Goal: Information Seeking & Learning: Learn about a topic

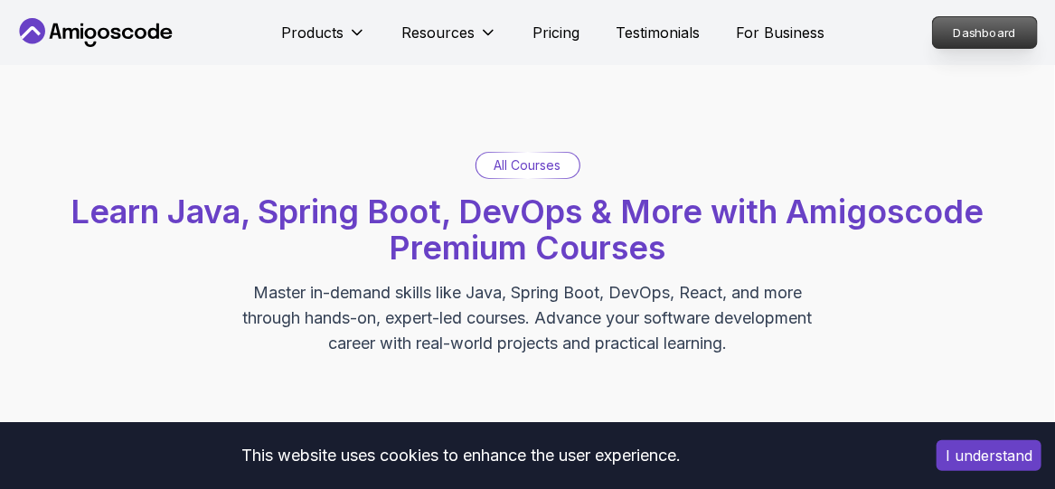
click at [1004, 33] on p "Dashboard" at bounding box center [985, 32] width 104 height 31
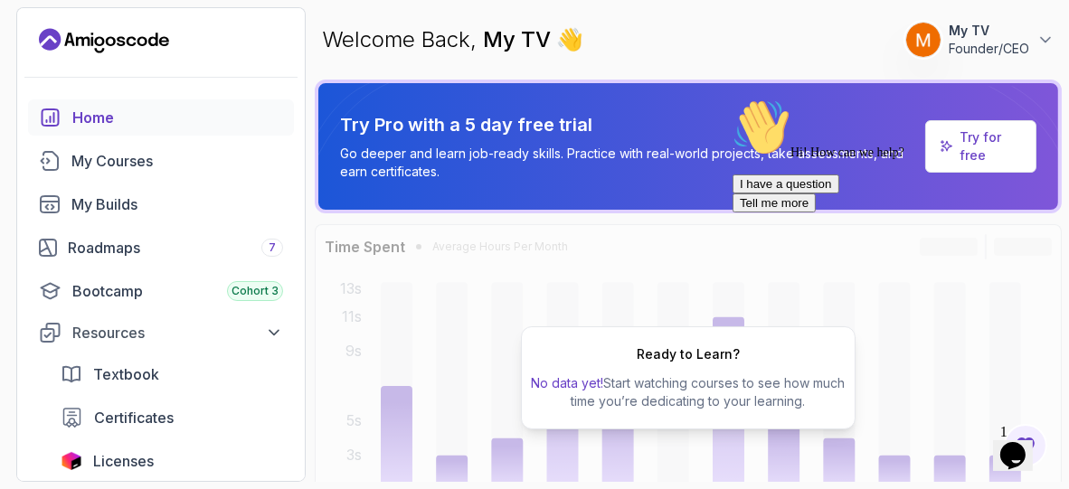
click at [953, 154] on div "Hi! How can we help? I have a question Tell me more" at bounding box center [893, 155] width 325 height 114
click at [972, 141] on div "Hi! How can we help? I have a question Tell me more" at bounding box center [893, 155] width 325 height 114
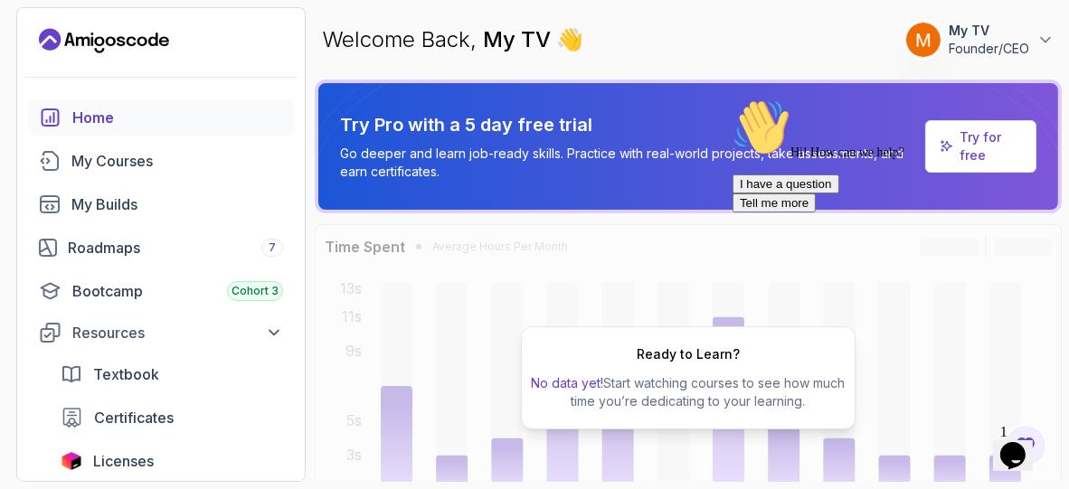
click at [972, 141] on div "Hi! How can we help? I have a question Tell me more" at bounding box center [893, 155] width 325 height 114
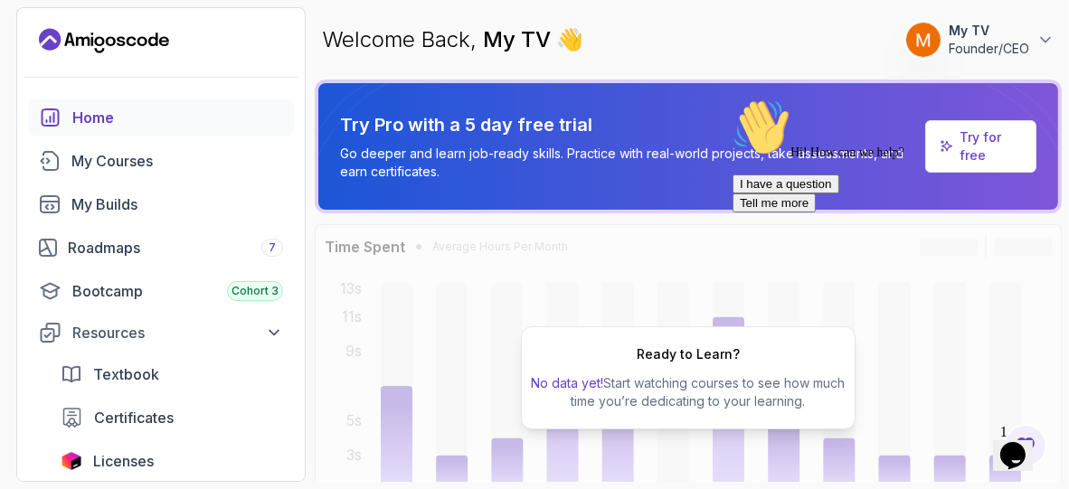
click at [731, 98] on icon "Chat attention grabber" at bounding box center [731, 98] width 0 height 0
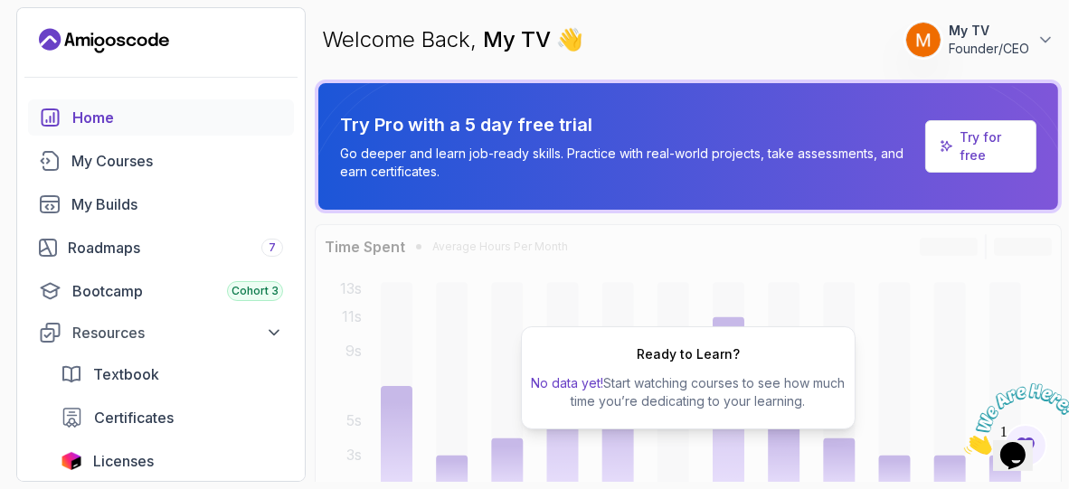
click at [996, 144] on p "Try for free" at bounding box center [989, 146] width 61 height 36
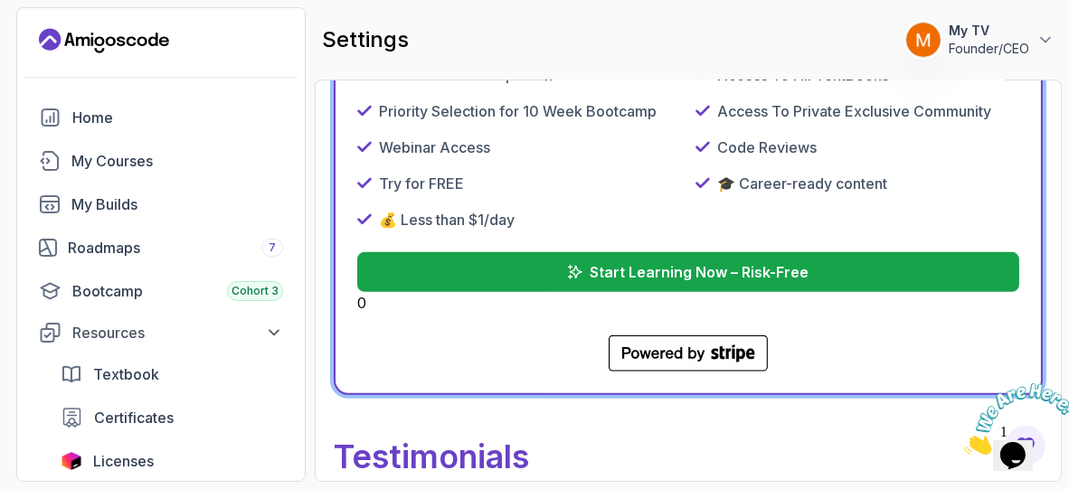
scroll to position [908, 0]
click at [736, 271] on p "Start Learning Now – Risk-Free" at bounding box center [699, 272] width 221 height 22
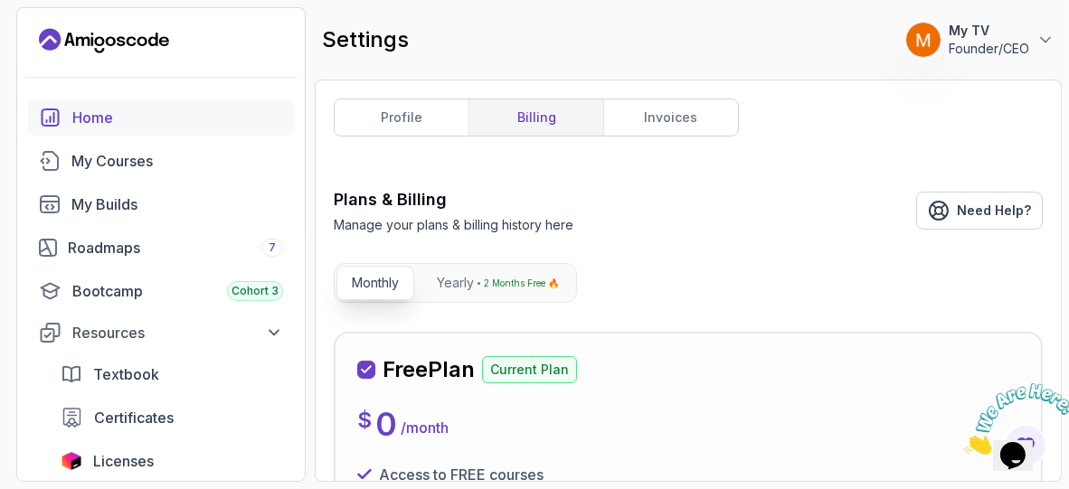
click at [102, 102] on link "Home" at bounding box center [161, 117] width 266 height 36
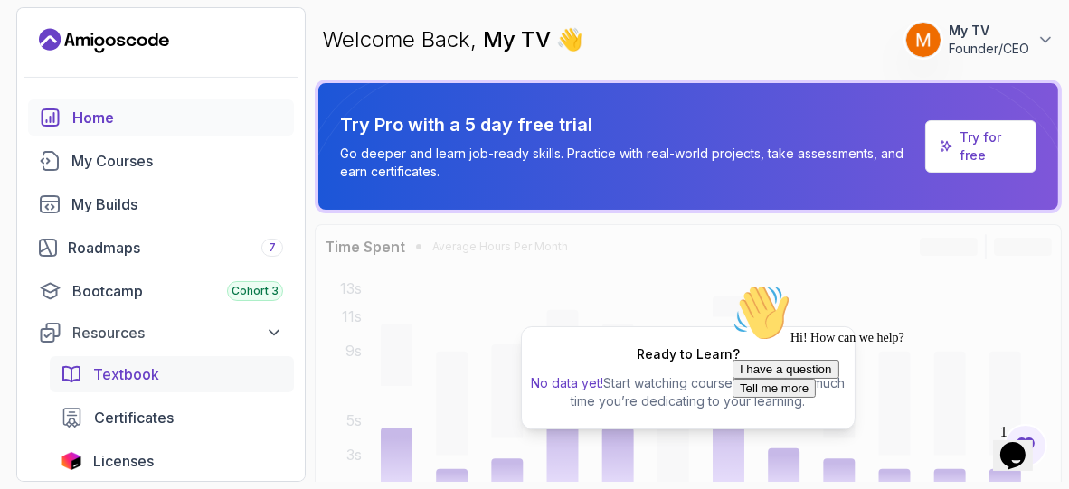
click at [150, 369] on span "Textbook" at bounding box center [126, 374] width 66 height 22
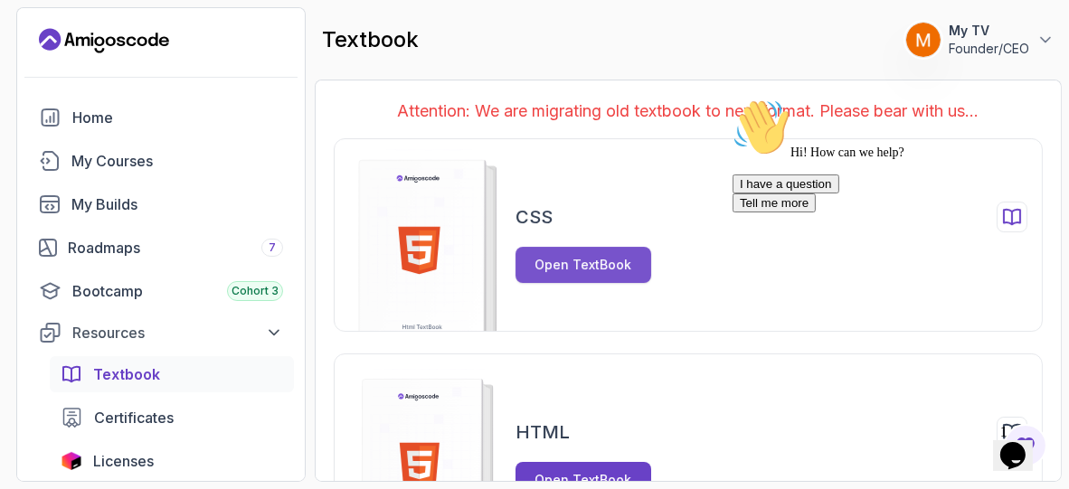
click at [622, 270] on div "Open TextBook" at bounding box center [583, 265] width 97 height 18
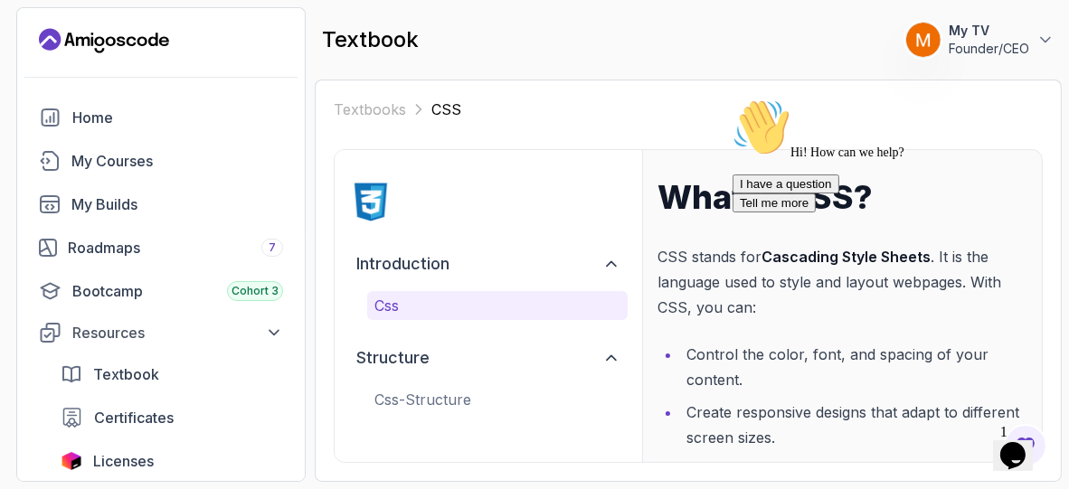
click at [731, 98] on icon "Chat attention grabber" at bounding box center [731, 98] width 0 height 0
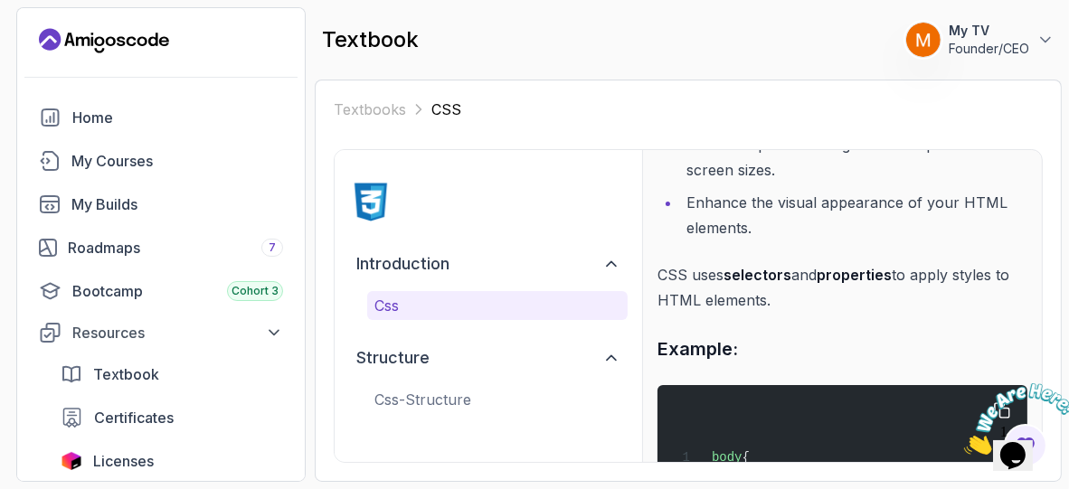
scroll to position [471, 0]
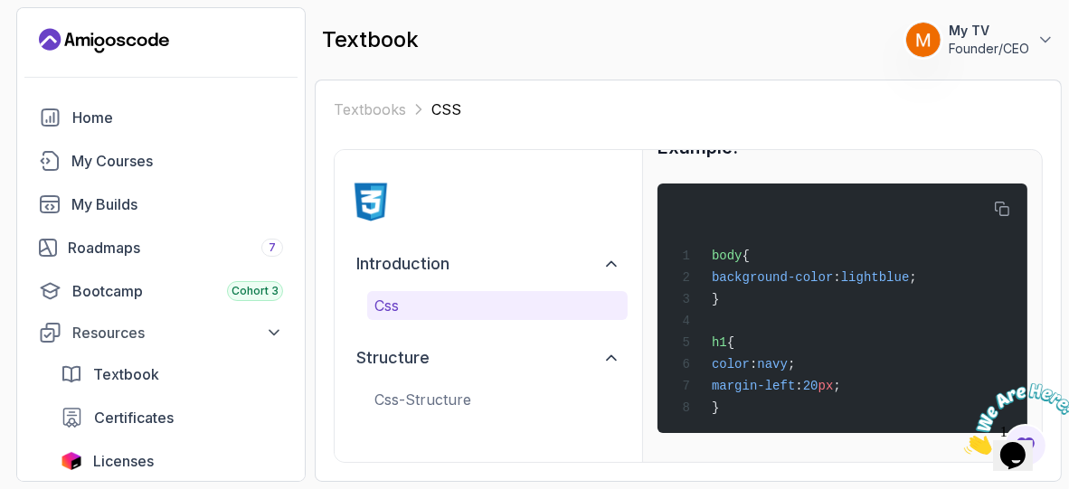
click at [470, 382] on div "structure css-structure" at bounding box center [488, 376] width 278 height 76
click at [479, 391] on p "css-structure" at bounding box center [497, 400] width 246 height 22
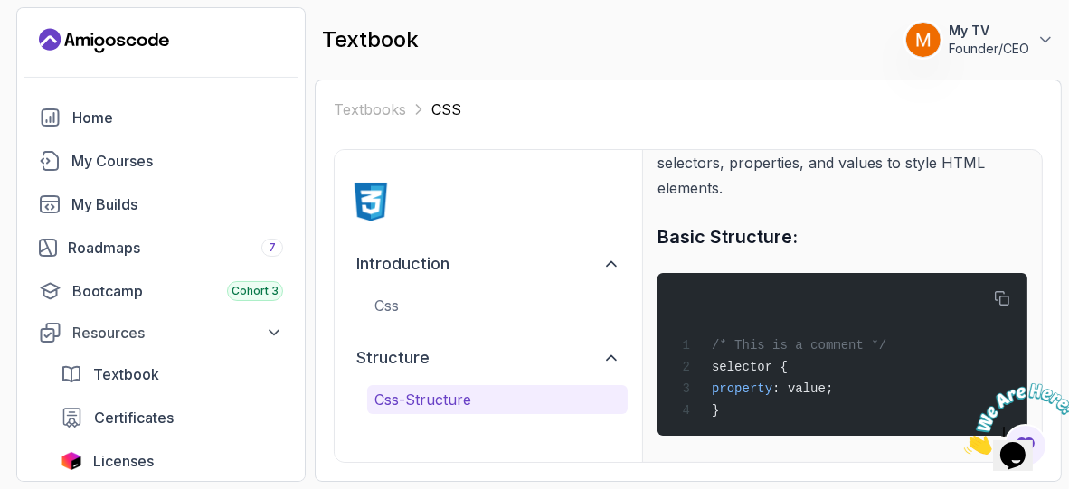
scroll to position [0, 0]
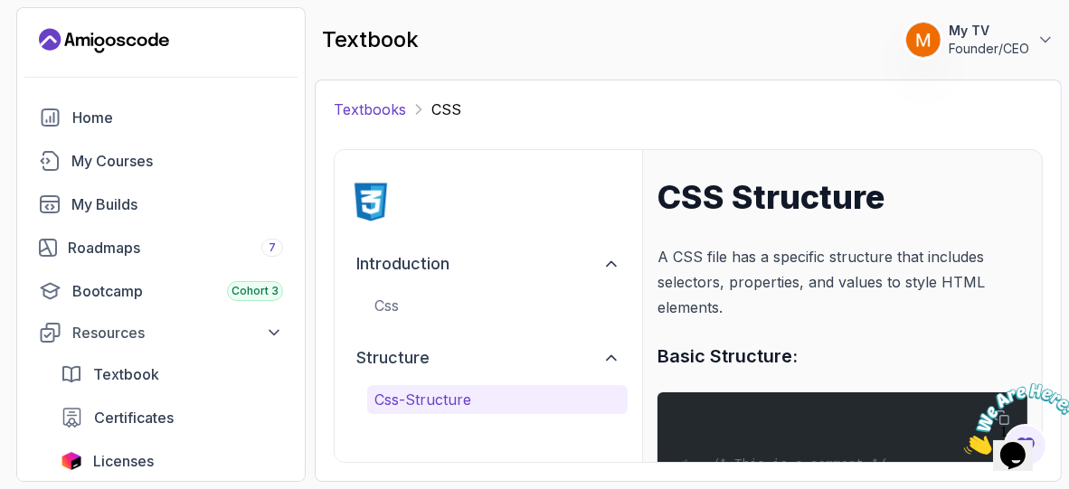
click at [387, 103] on link "Textbooks" at bounding box center [370, 110] width 72 height 22
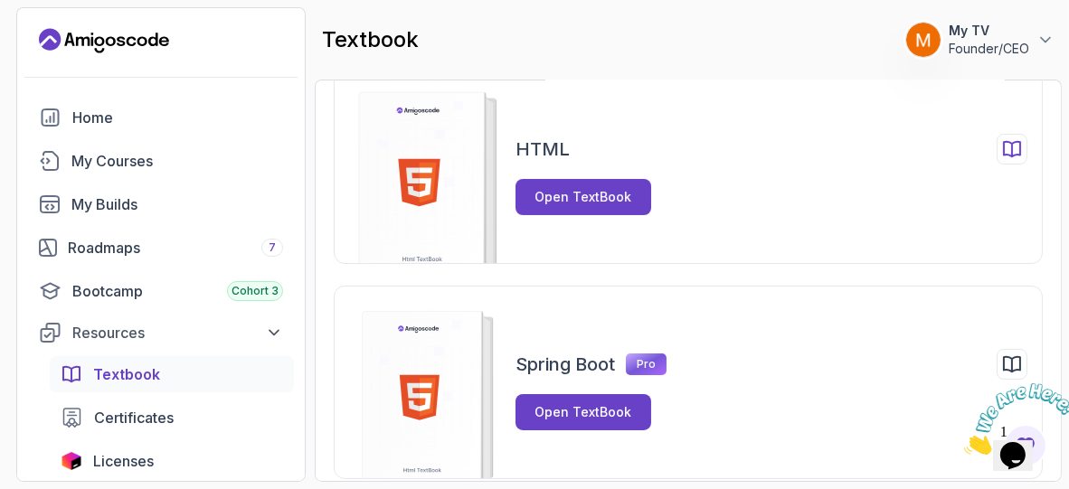
scroll to position [296, 0]
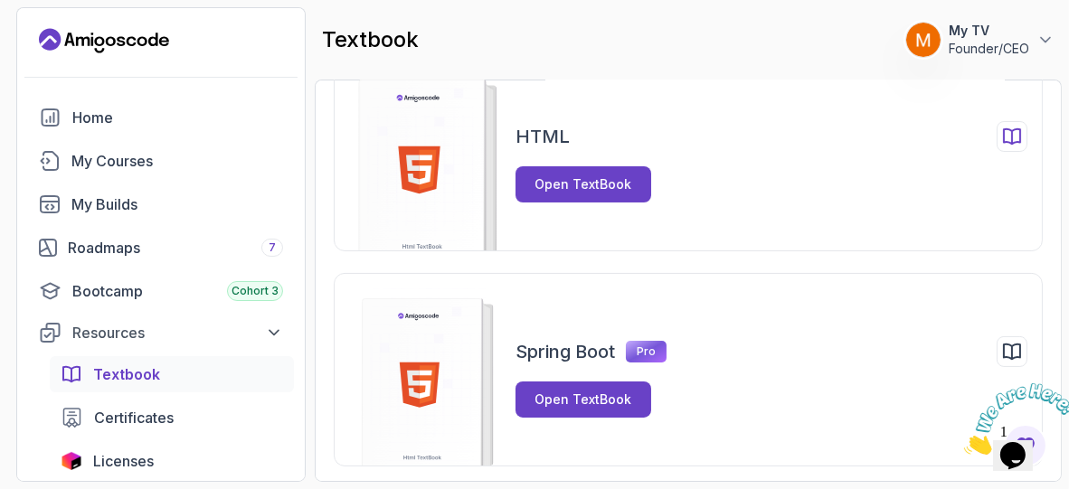
click at [1023, 121] on div at bounding box center [1011, 136] width 31 height 31
click at [1013, 134] on icon at bounding box center [1012, 136] width 16 height 15
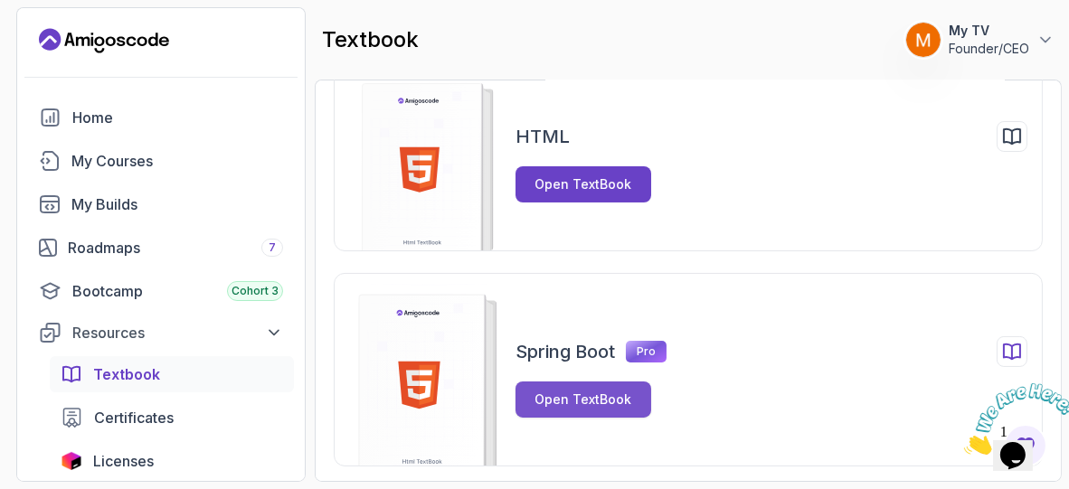
click at [612, 401] on div "Open TextBook" at bounding box center [583, 400] width 97 height 18
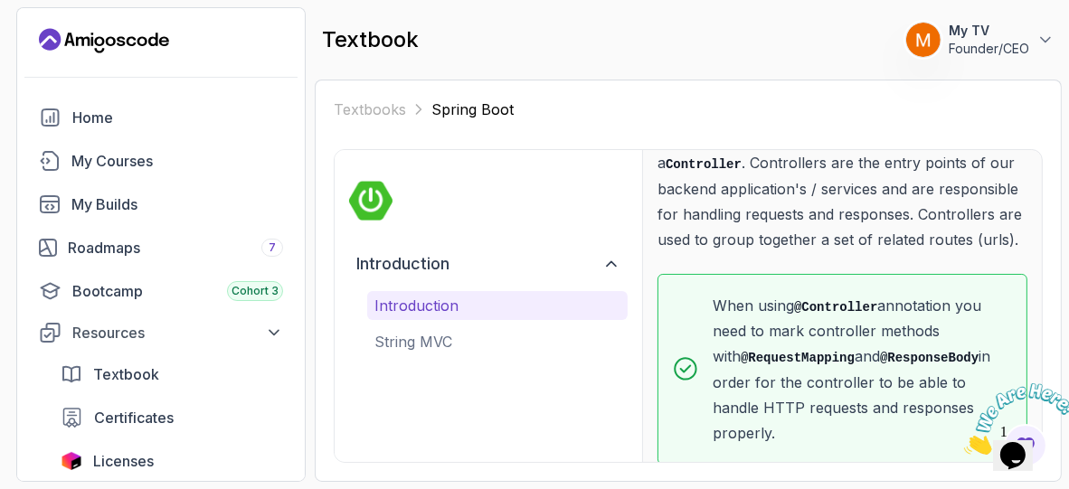
scroll to position [526, 0]
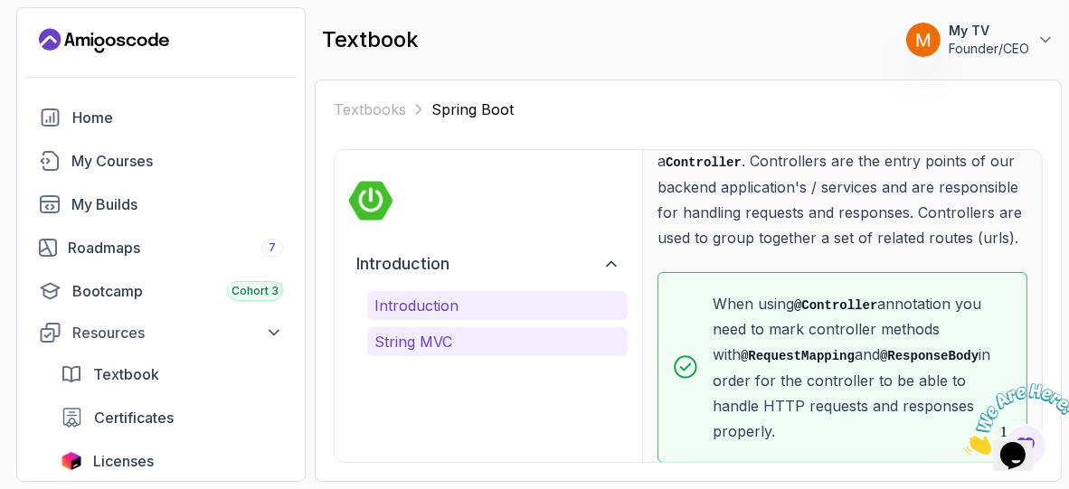
click at [514, 346] on p "String MVC" at bounding box center [497, 342] width 246 height 22
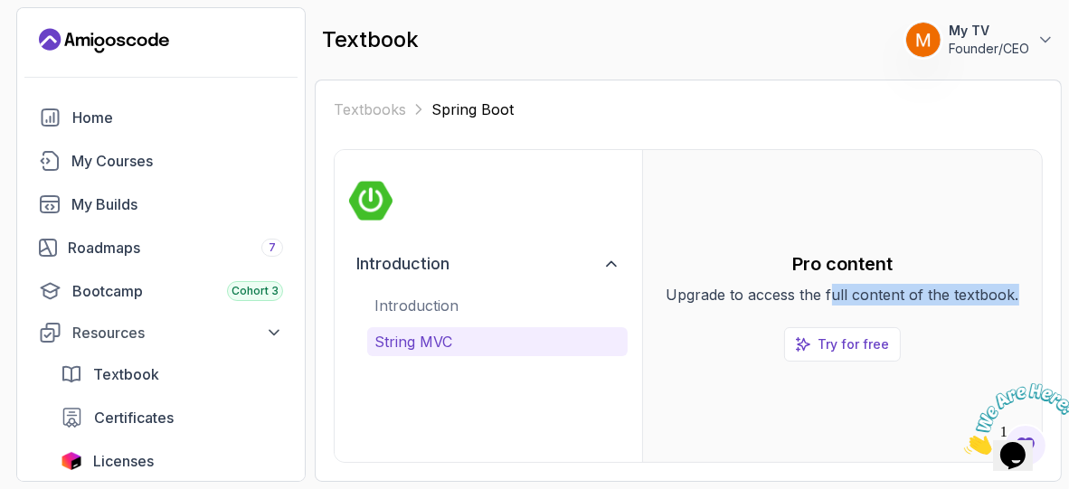
drag, startPoint x: 833, startPoint y: 300, endPoint x: 1065, endPoint y: 291, distance: 232.5
click at [1065, 291] on section "0 Points 1 My TV Founder/CEO Home My Courses My Builds Roadmaps 7 Bootcamp Coho…" at bounding box center [534, 244] width 1069 height 489
drag, startPoint x: 1058, startPoint y: 381, endPoint x: 1959, endPoint y: 749, distance: 973.9
click at [963, 441] on icon "Close" at bounding box center [963, 448] width 0 height 15
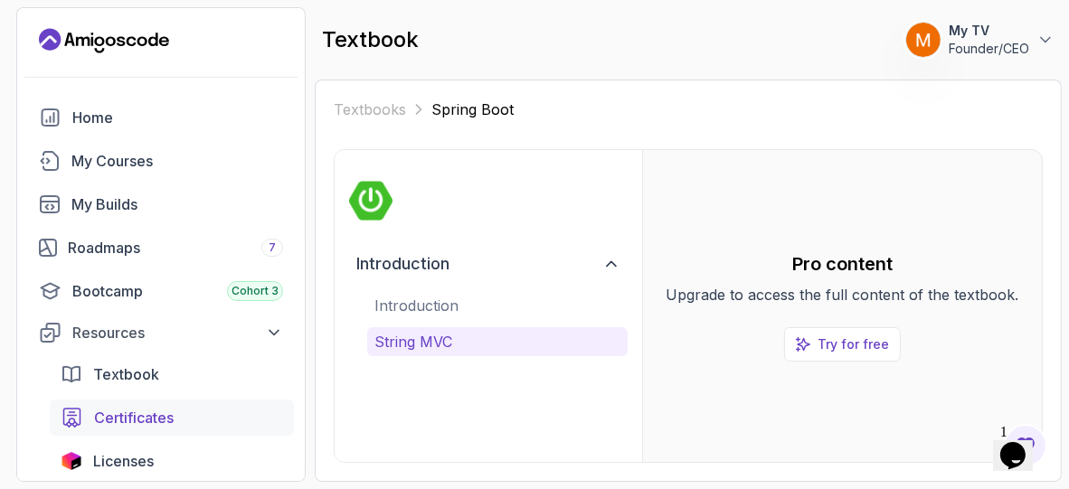
click at [156, 411] on span "Certificates" at bounding box center [134, 418] width 80 height 22
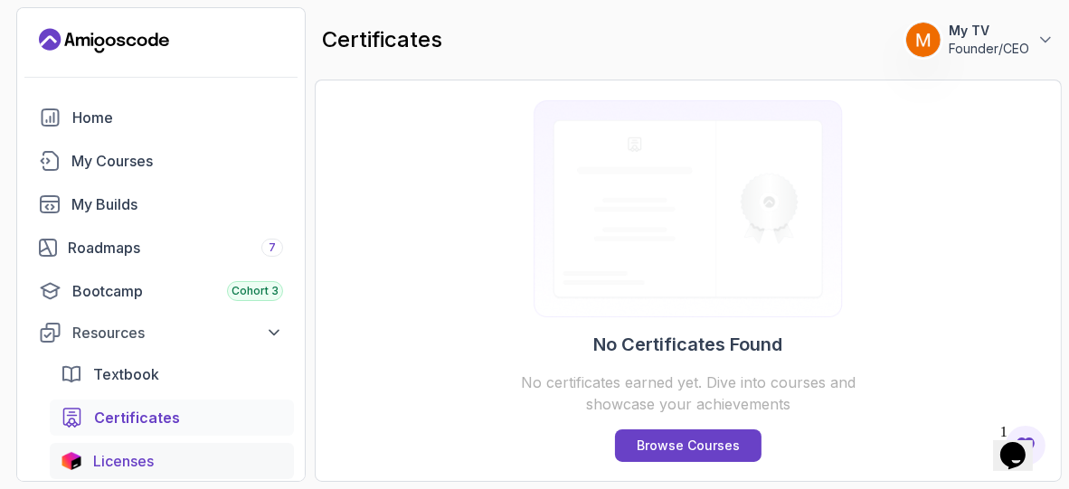
click at [162, 459] on div "Licenses" at bounding box center [188, 461] width 190 height 22
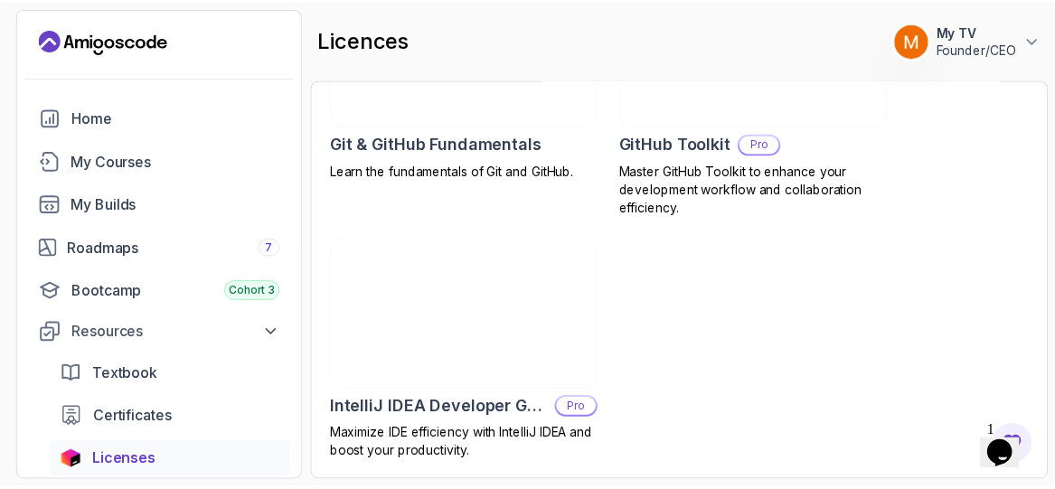
scroll to position [958, 0]
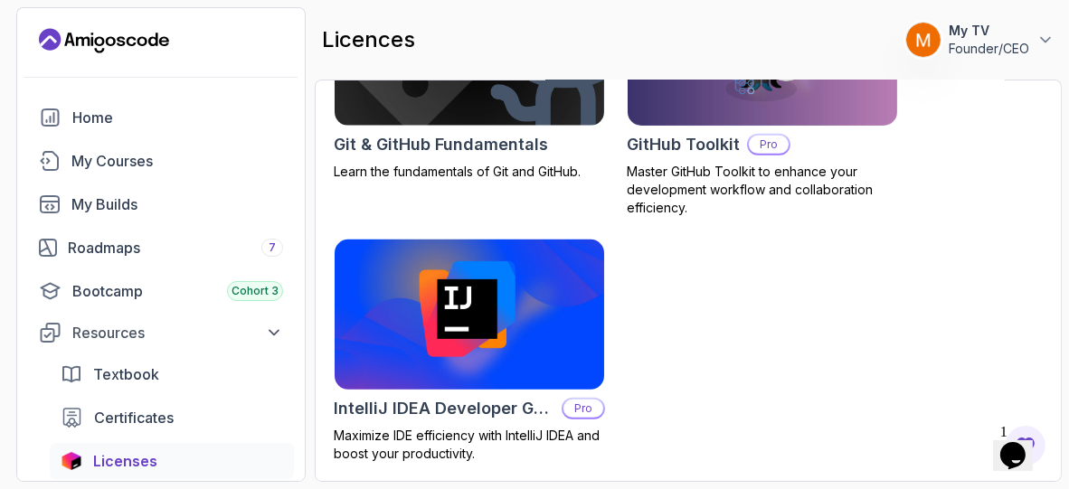
click at [538, 360] on img at bounding box center [469, 314] width 283 height 158
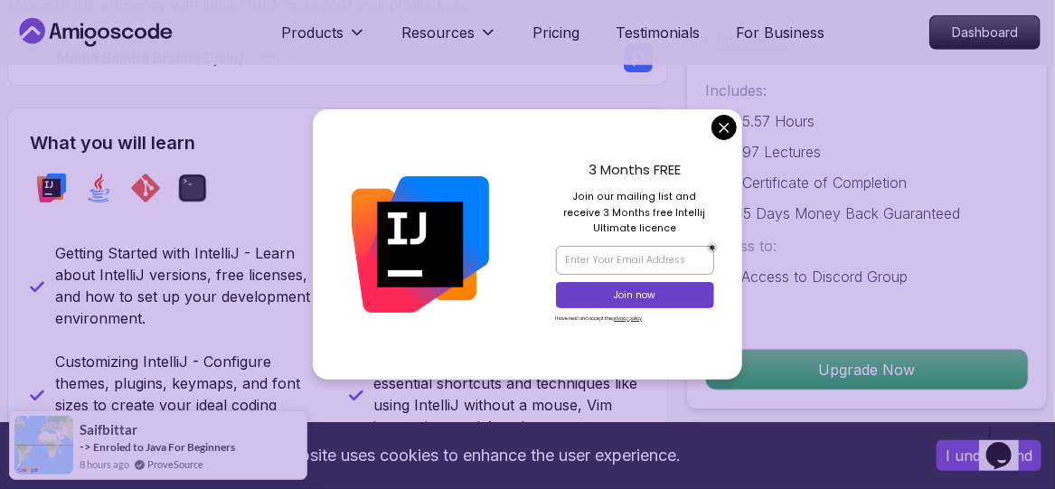
scroll to position [587, 0]
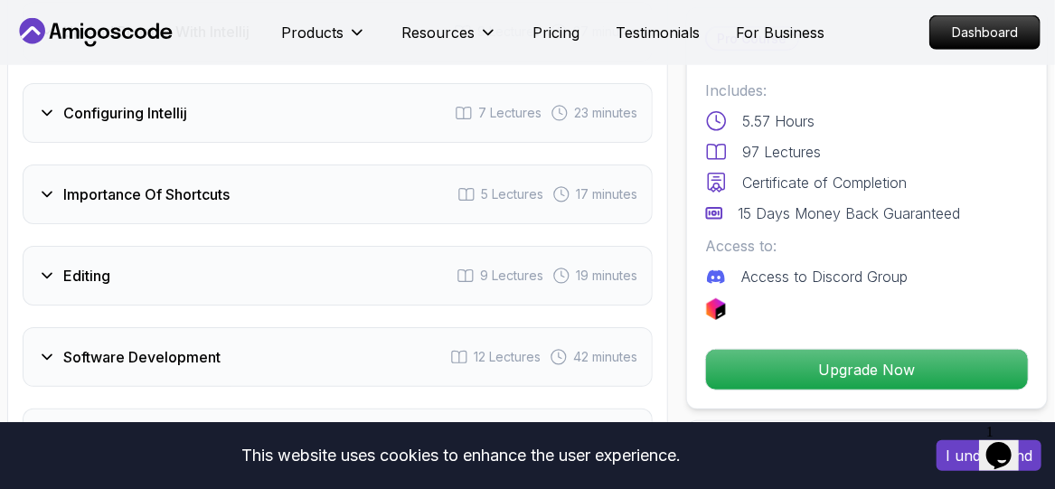
scroll to position [3193, 0]
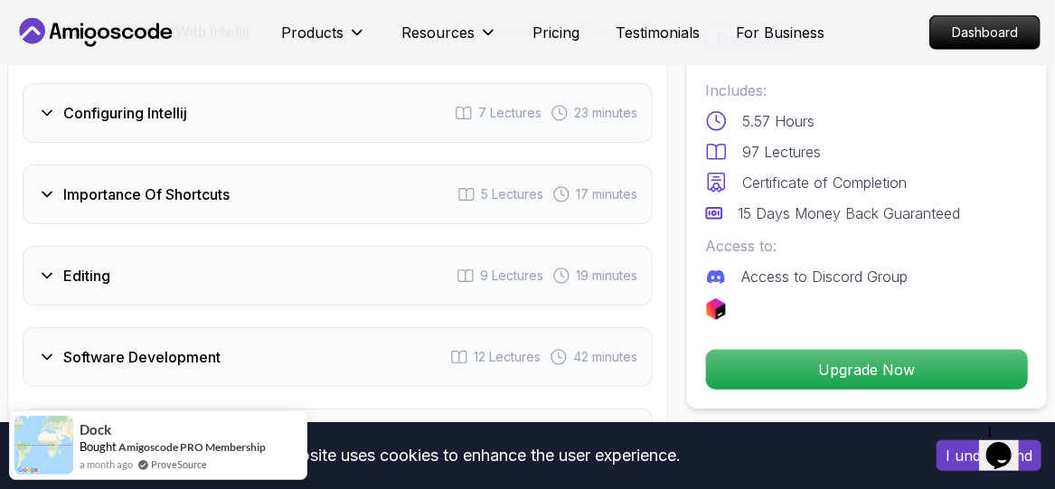
click at [514, 108] on span "7 Lectures" at bounding box center [509, 113] width 63 height 18
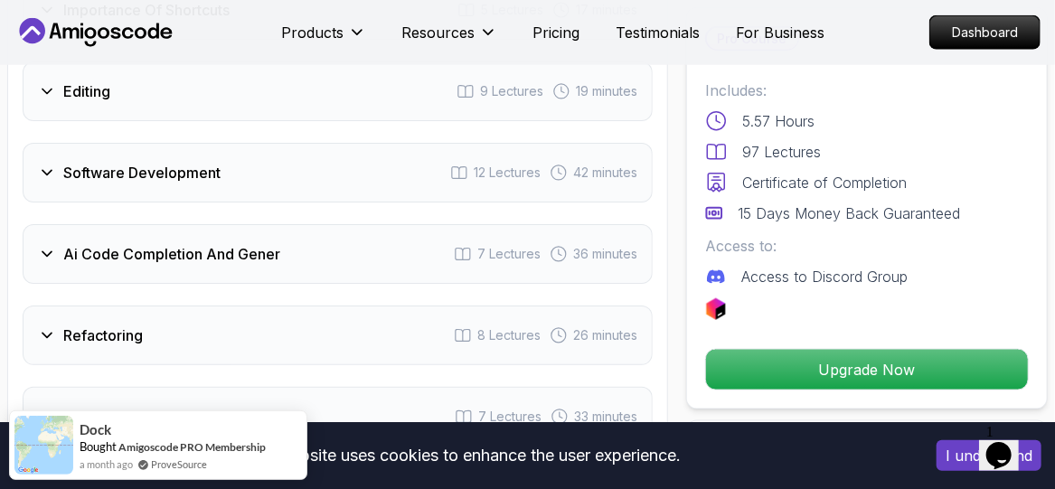
scroll to position [3557, 0]
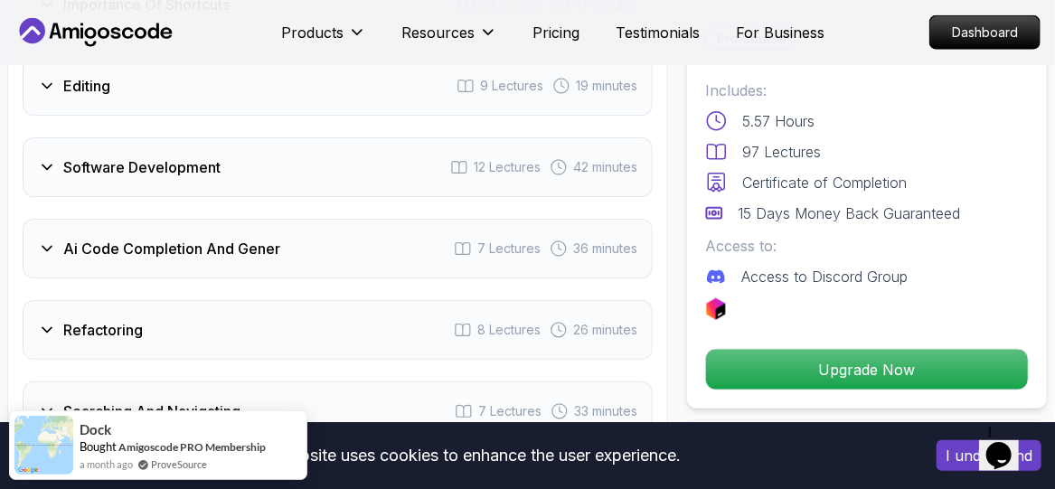
click at [275, 238] on h3 "Ai Code Completion And Gener" at bounding box center [171, 249] width 217 height 22
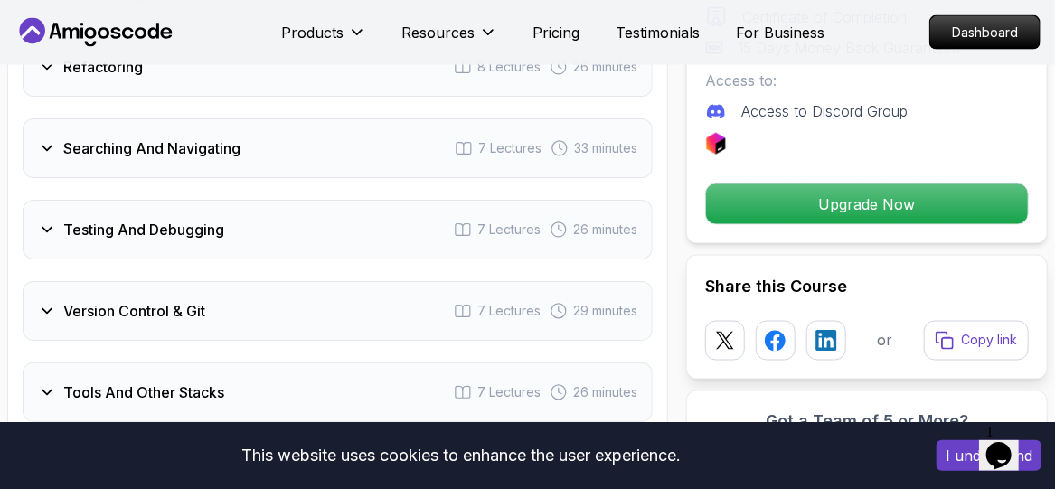
scroll to position [3822, 0]
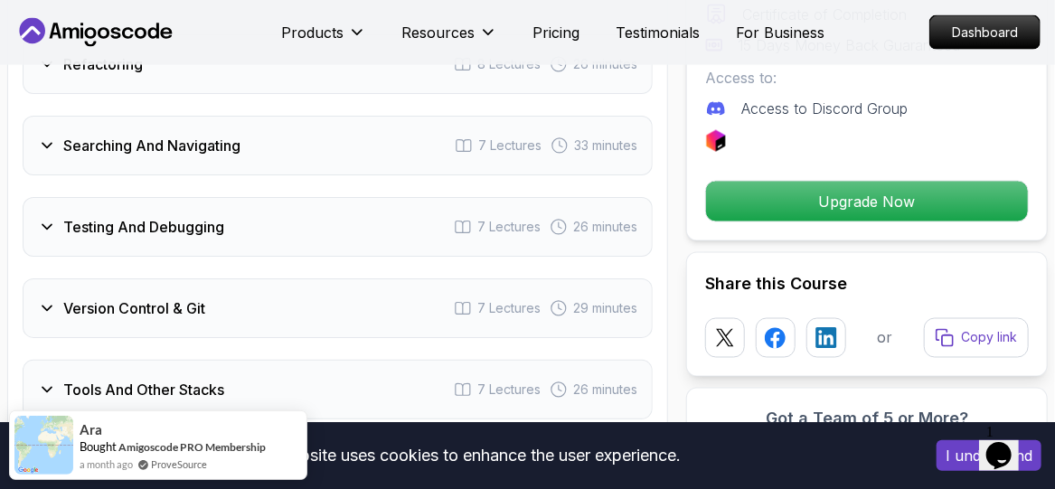
click at [160, 216] on h3 "Testing And Debugging" at bounding box center [143, 227] width 161 height 22
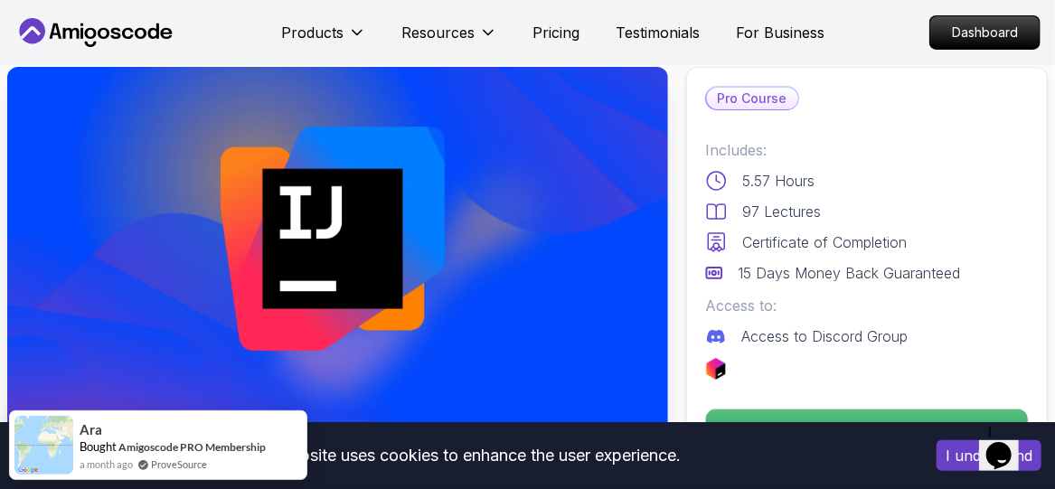
scroll to position [0, 0]
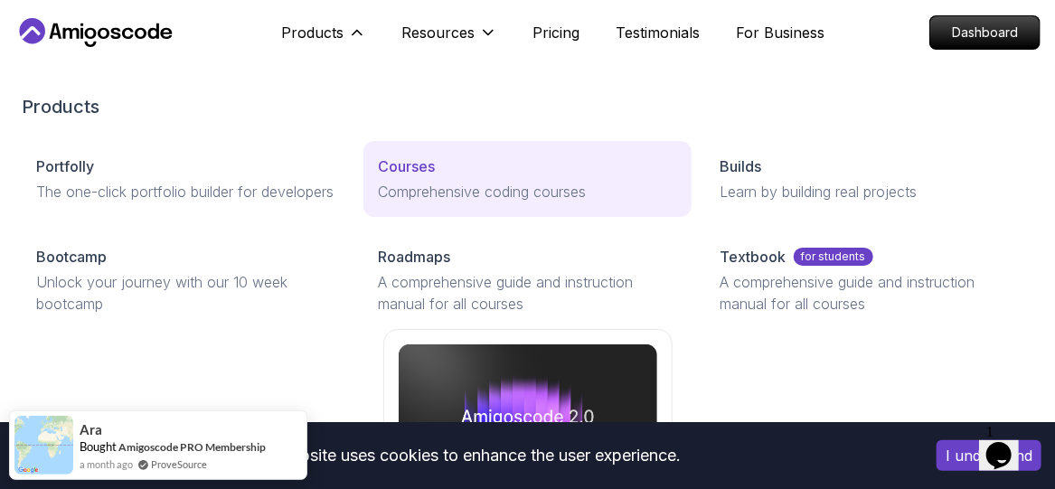
click at [411, 174] on p "Courses" at bounding box center [406, 167] width 57 height 22
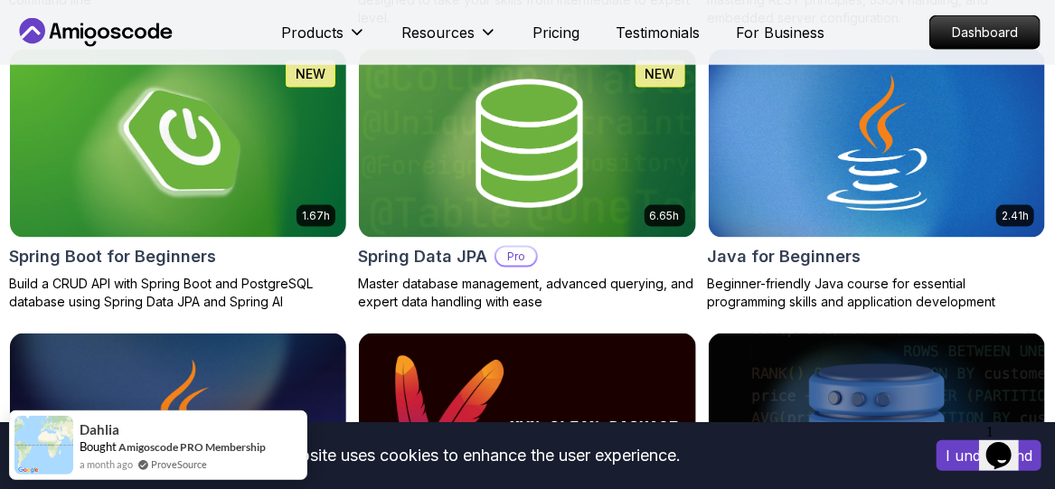
scroll to position [886, 0]
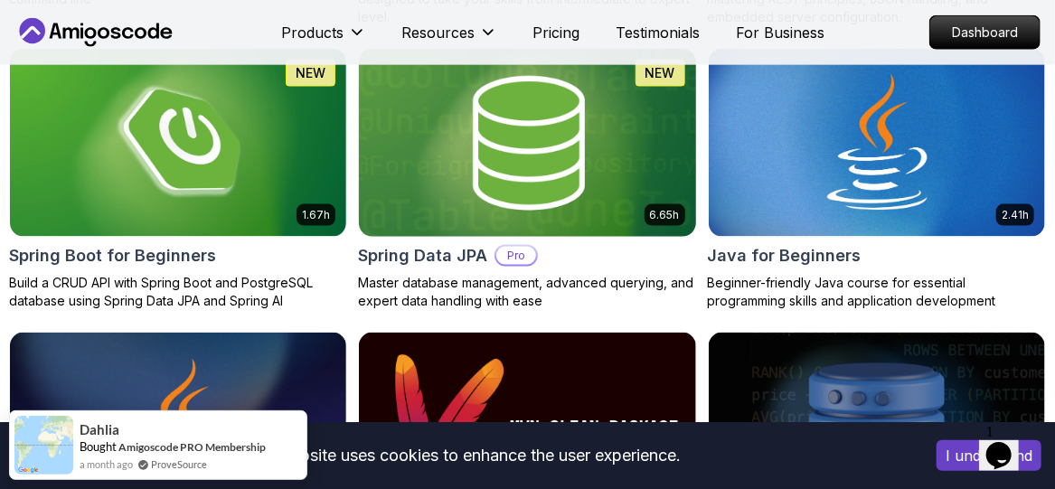
click at [499, 171] on img at bounding box center [527, 142] width 353 height 198
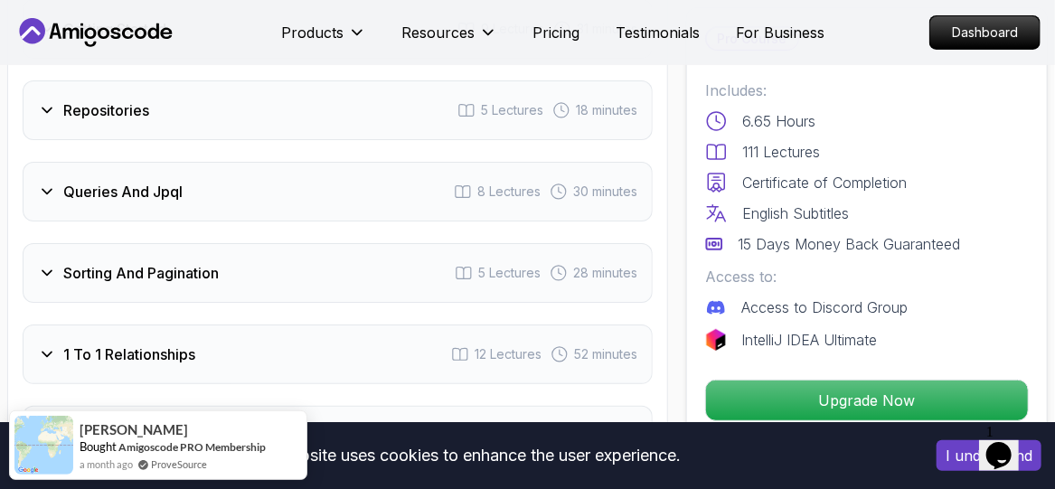
scroll to position [2908, 0]
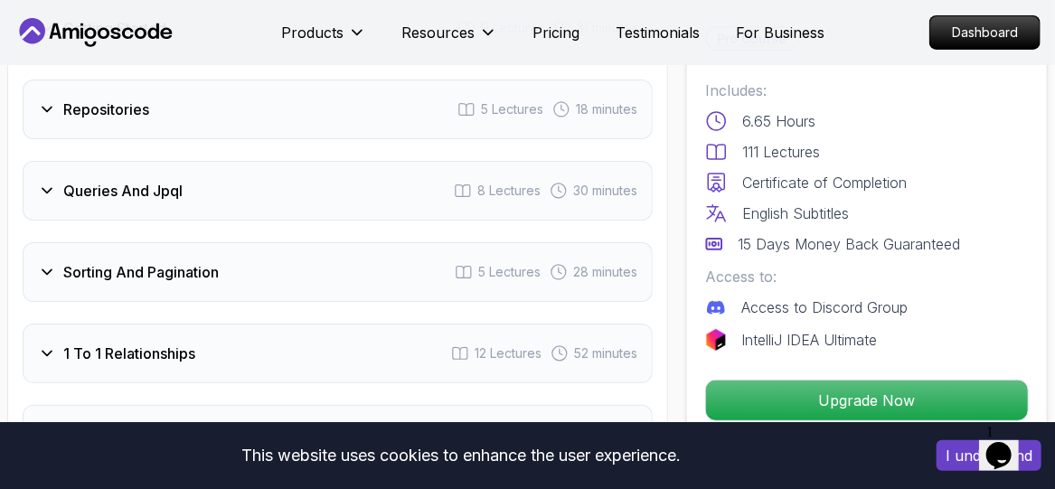
click at [193, 261] on h3 "Sorting And Pagination" at bounding box center [141, 272] width 156 height 22
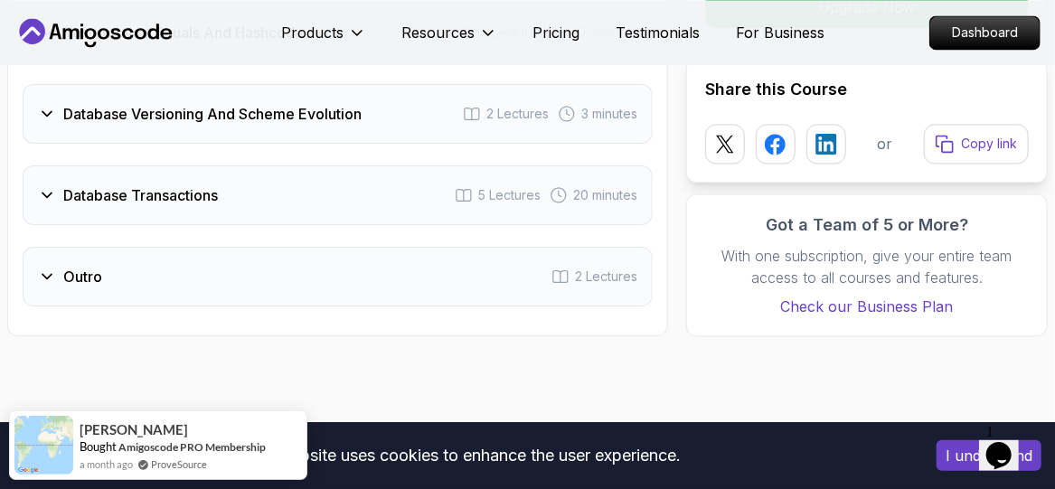
click at [175, 247] on div "Outro 2 Lectures" at bounding box center [338, 277] width 630 height 60
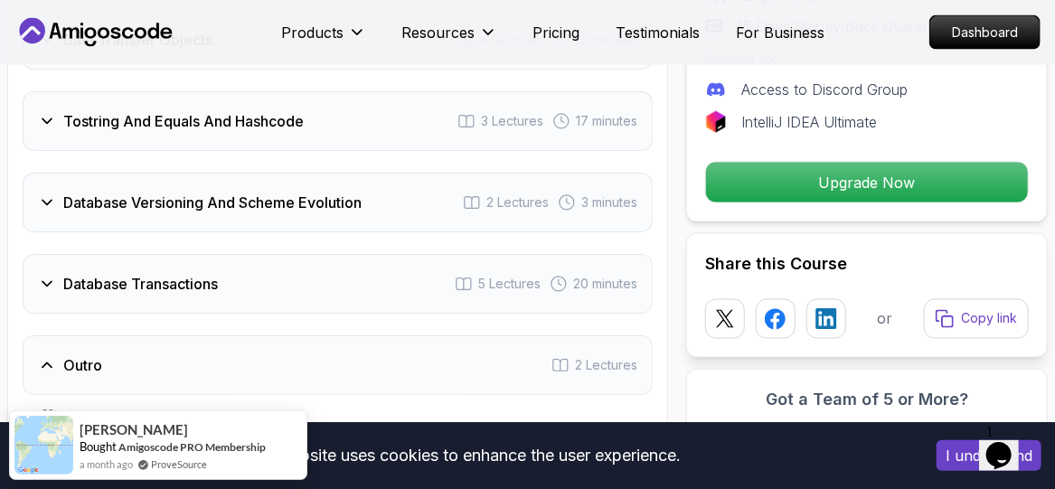
scroll to position [3860, 0]
click at [177, 274] on h3 "Database Transactions" at bounding box center [140, 285] width 155 height 22
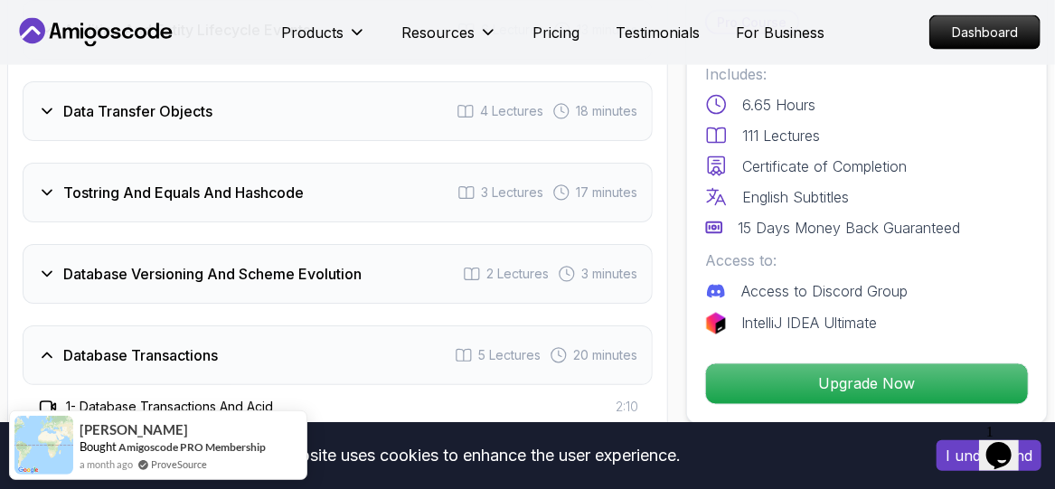
scroll to position [3788, 0]
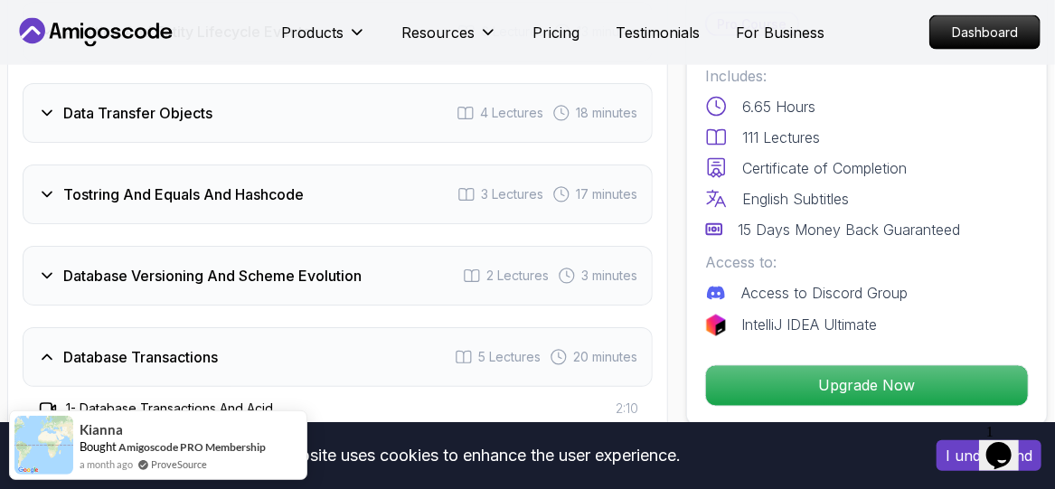
click at [195, 265] on h3 "Database Versioning And Scheme Evolution" at bounding box center [212, 276] width 298 height 22
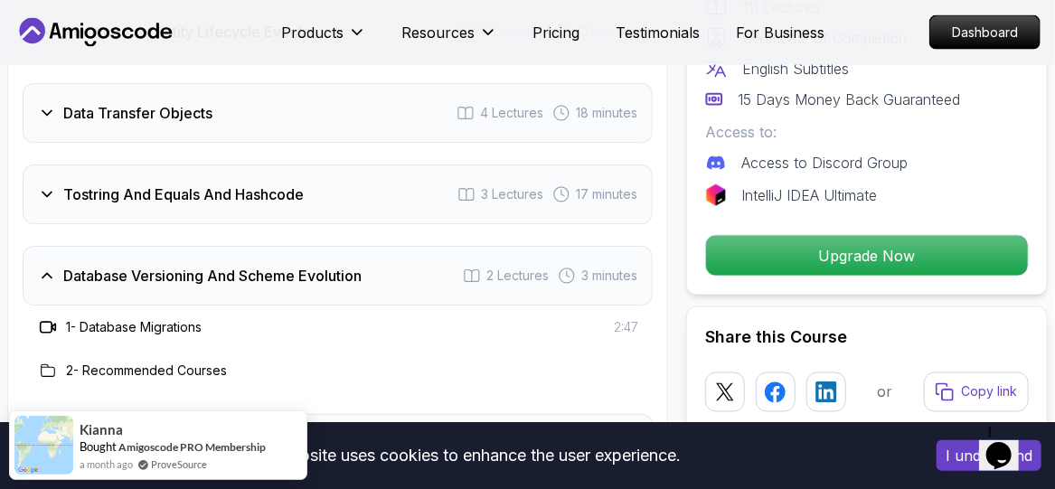
click at [195, 265] on h3 "Database Versioning And Scheme Evolution" at bounding box center [212, 276] width 298 height 22
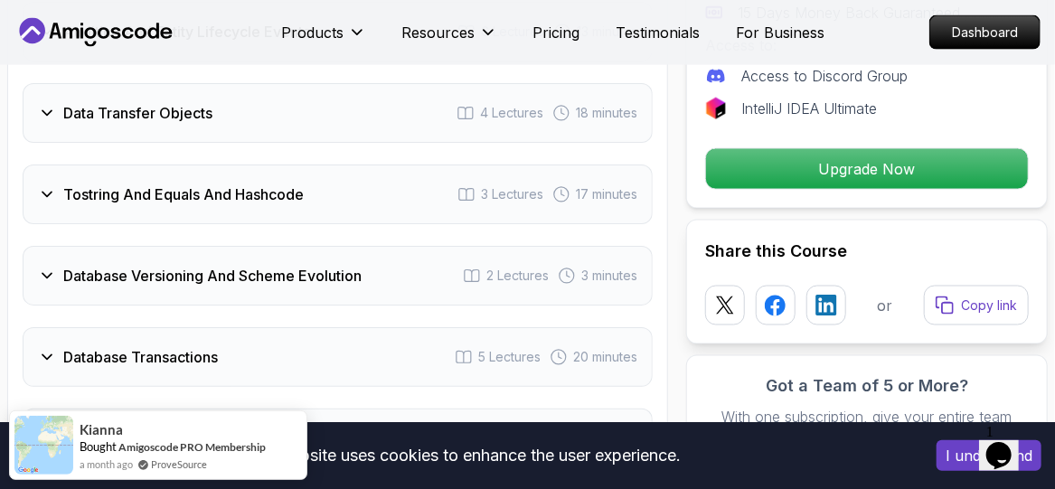
click at [195, 265] on h3 "Database Versioning And Scheme Evolution" at bounding box center [212, 276] width 298 height 22
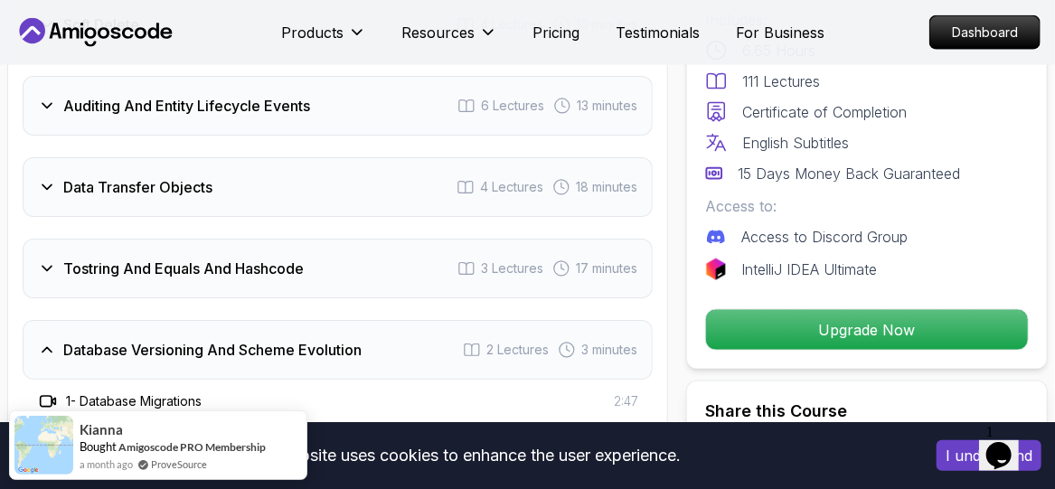
scroll to position [3694, 0]
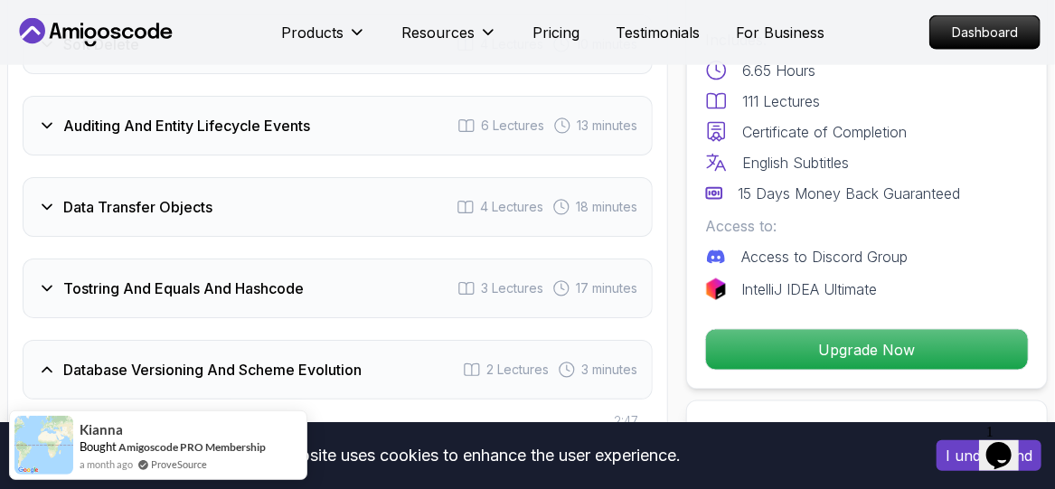
click at [222, 278] on h3 "Tostring And Equals And Hashcode" at bounding box center [183, 289] width 240 height 22
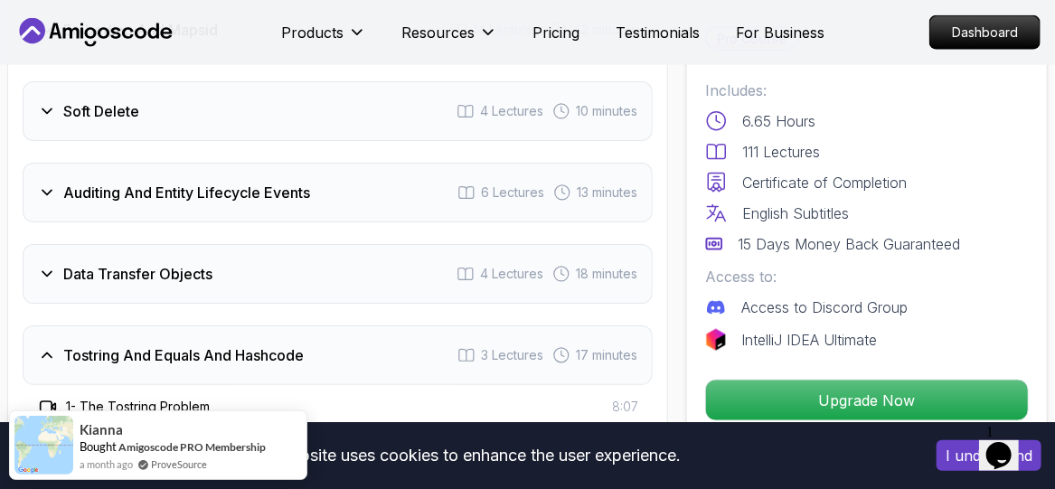
scroll to position [3626, 0]
click at [240, 245] on div "Data Transfer Objects 4 Lectures 18 minutes" at bounding box center [338, 275] width 630 height 60
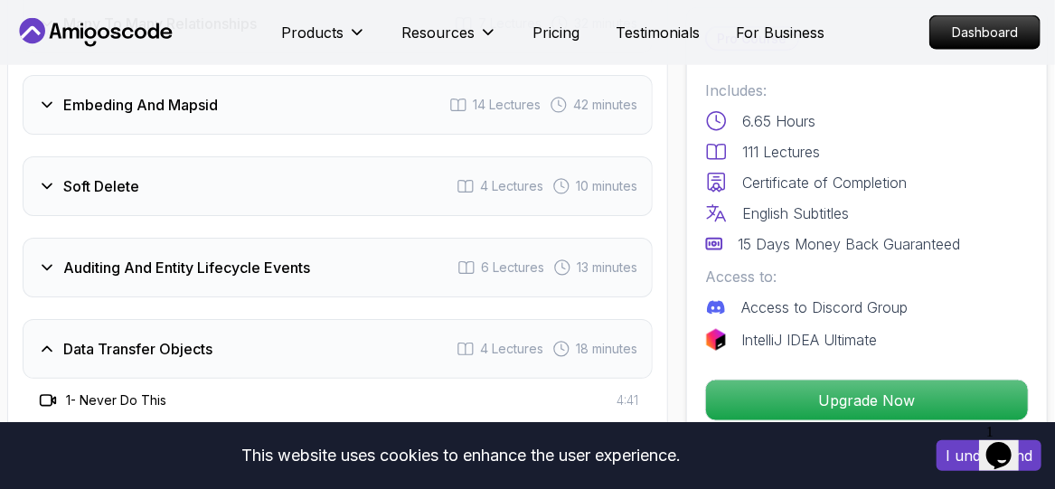
scroll to position [3551, 0]
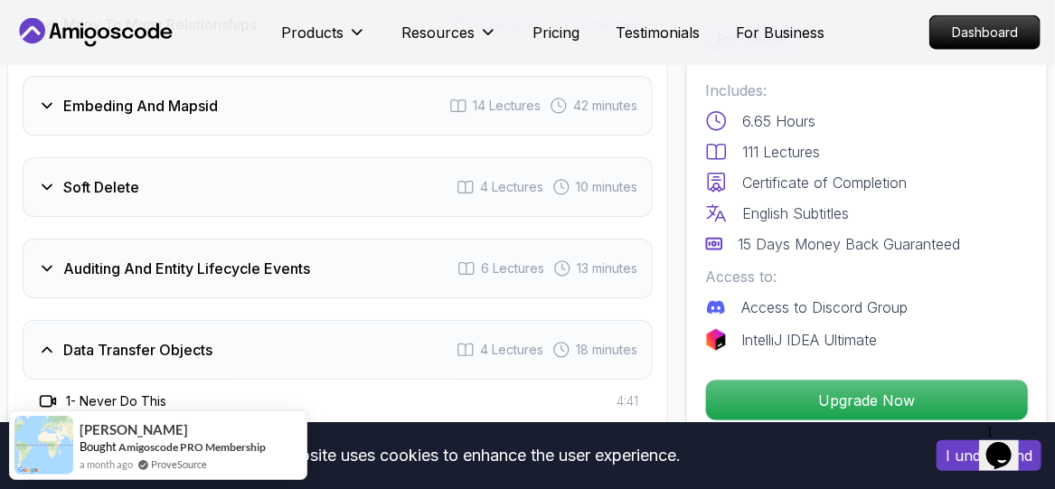
click at [240, 239] on div "Auditing And Entity Lifecycle Events 6 Lectures 13 minutes" at bounding box center [338, 269] width 630 height 60
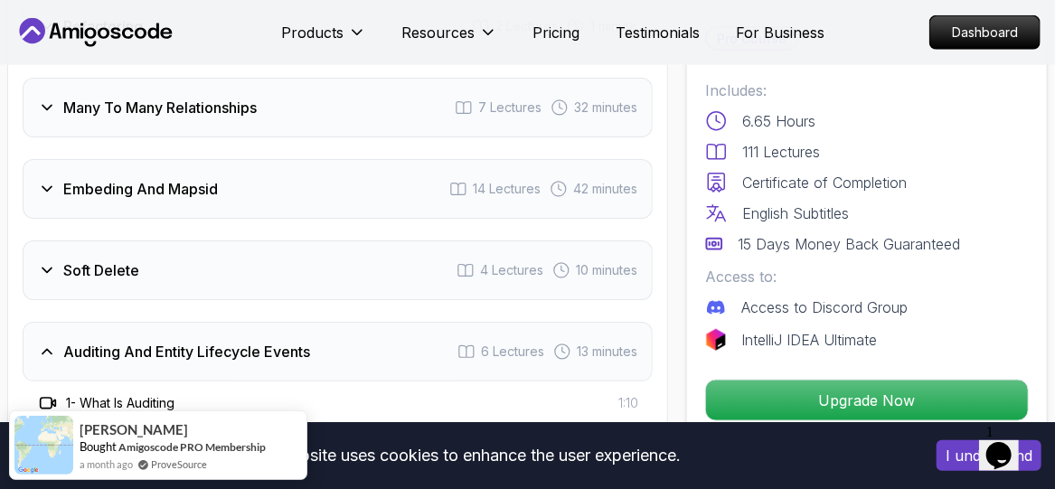
scroll to position [3465, 0]
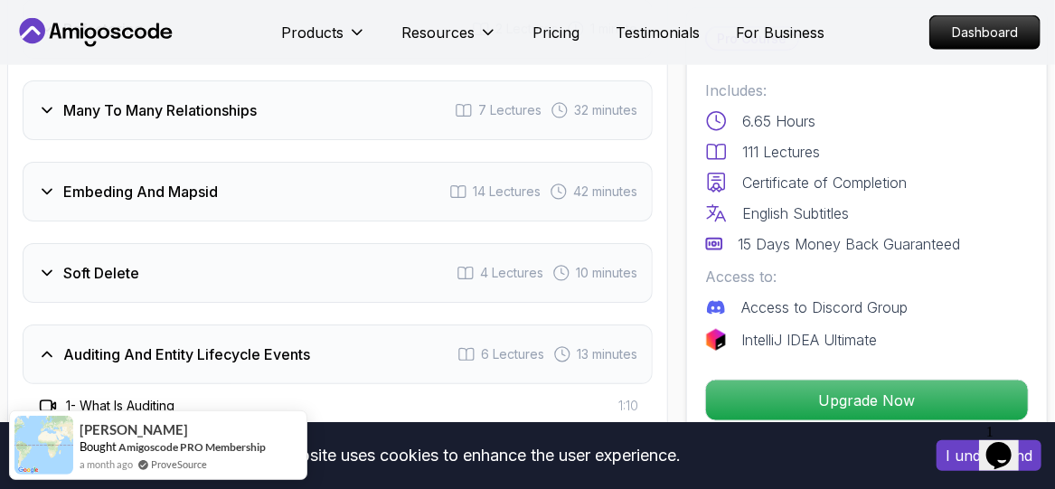
click at [240, 243] on div "Soft Delete 4 Lectures 10 minutes" at bounding box center [338, 273] width 630 height 60
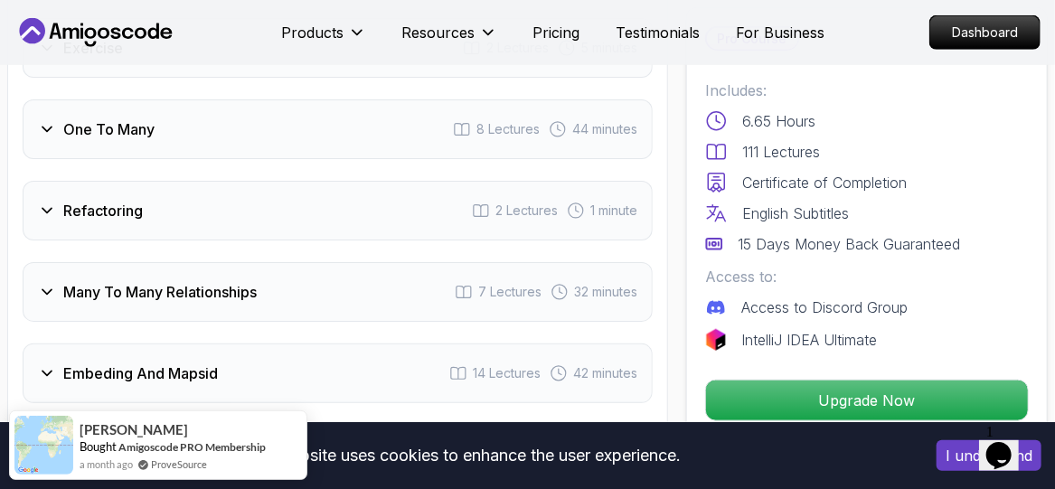
scroll to position [3282, 0]
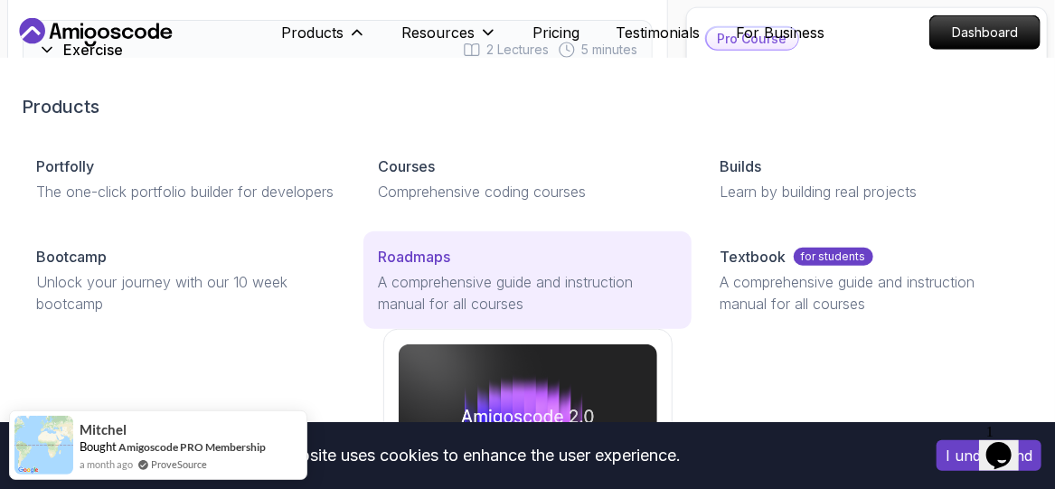
click at [449, 268] on p "Roadmaps" at bounding box center [414, 257] width 72 height 22
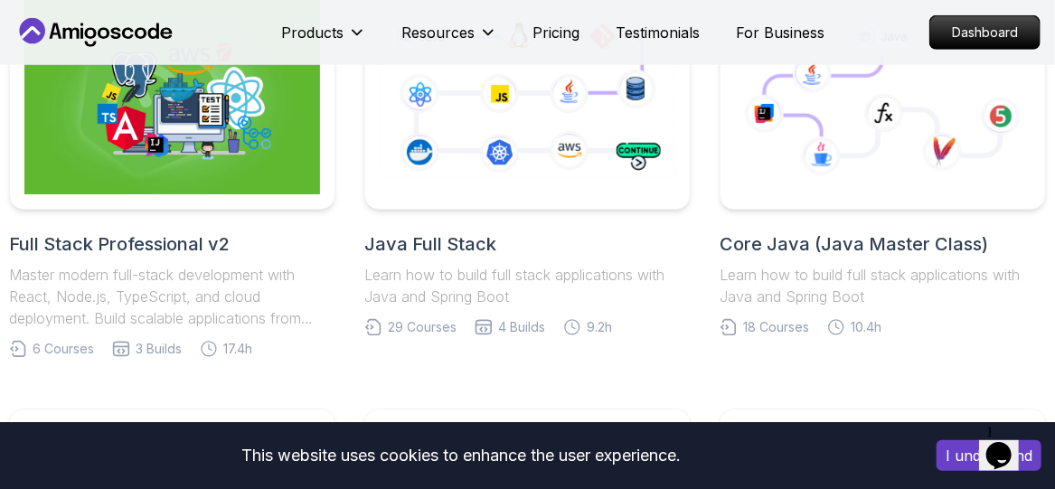
scroll to position [503, 0]
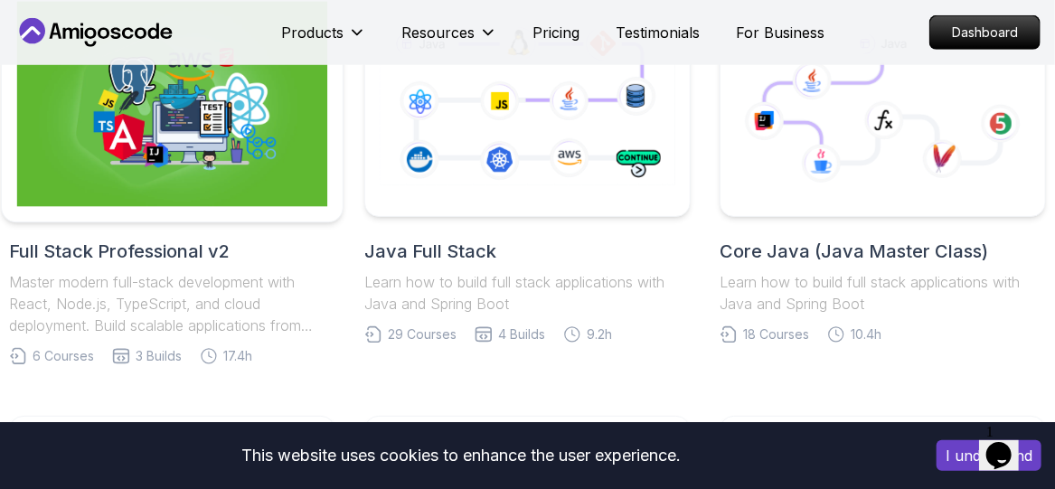
click at [203, 154] on img at bounding box center [172, 104] width 310 height 205
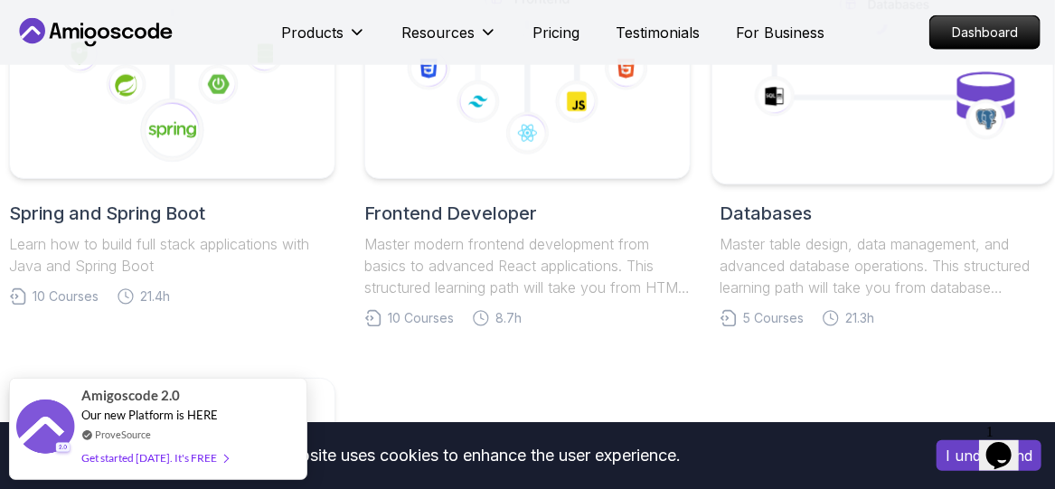
scroll to position [933, 0]
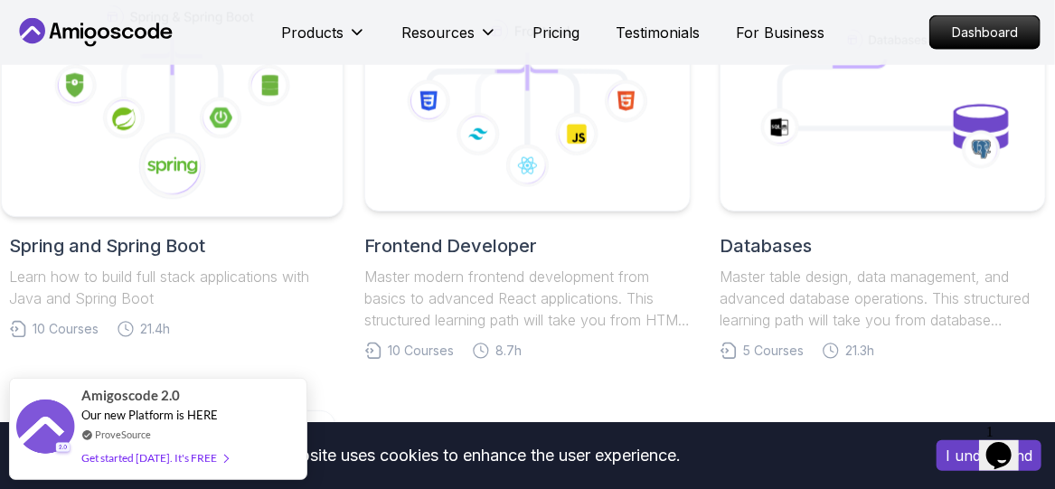
click at [159, 148] on icon at bounding box center [172, 166] width 69 height 69
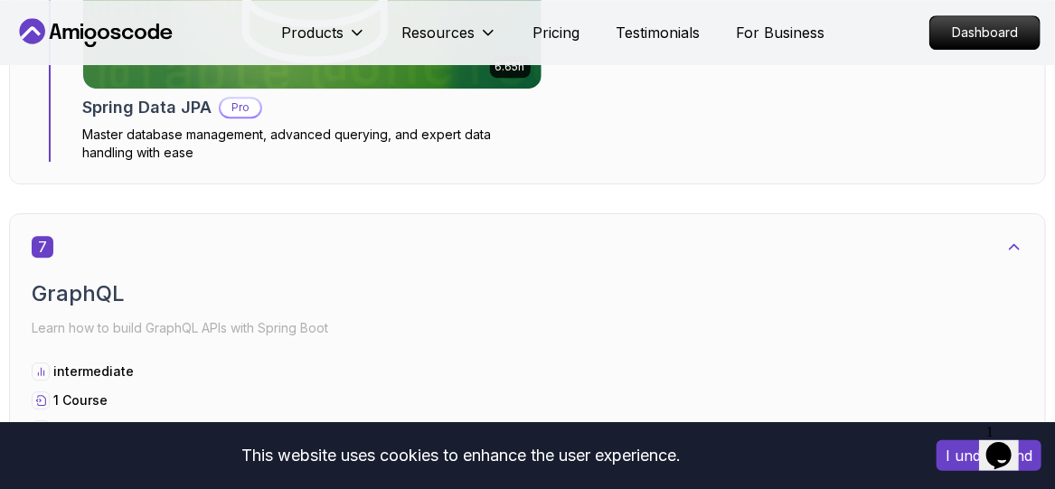
scroll to position [4976, 0]
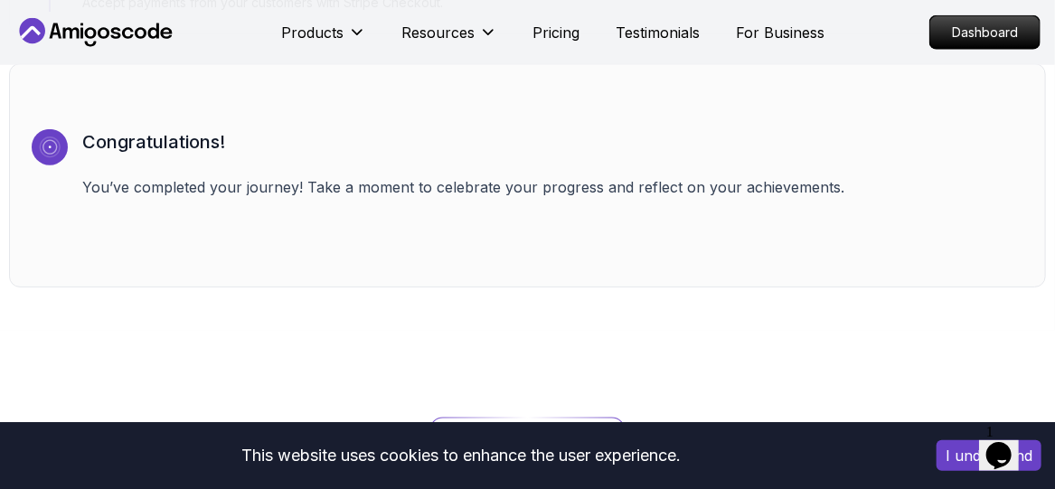
scroll to position [6286, 0]
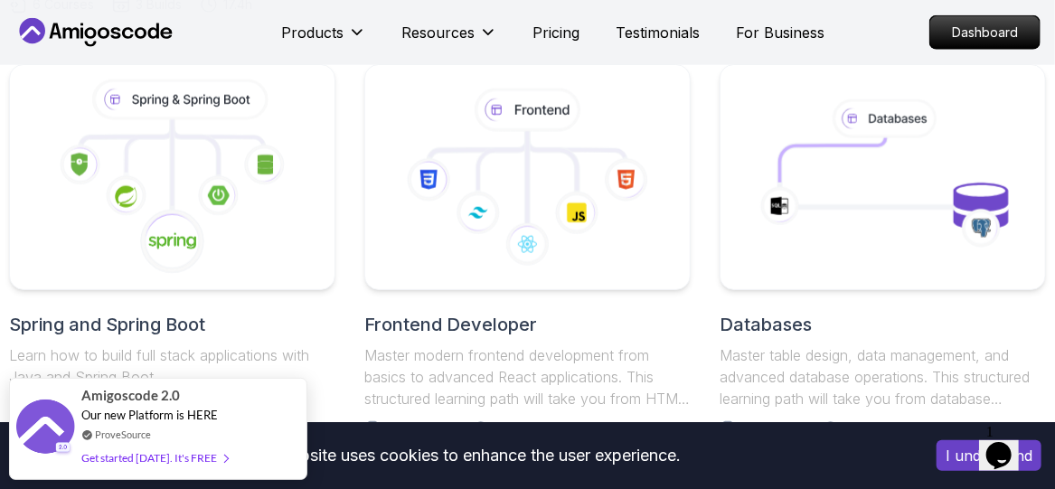
scroll to position [853, 0]
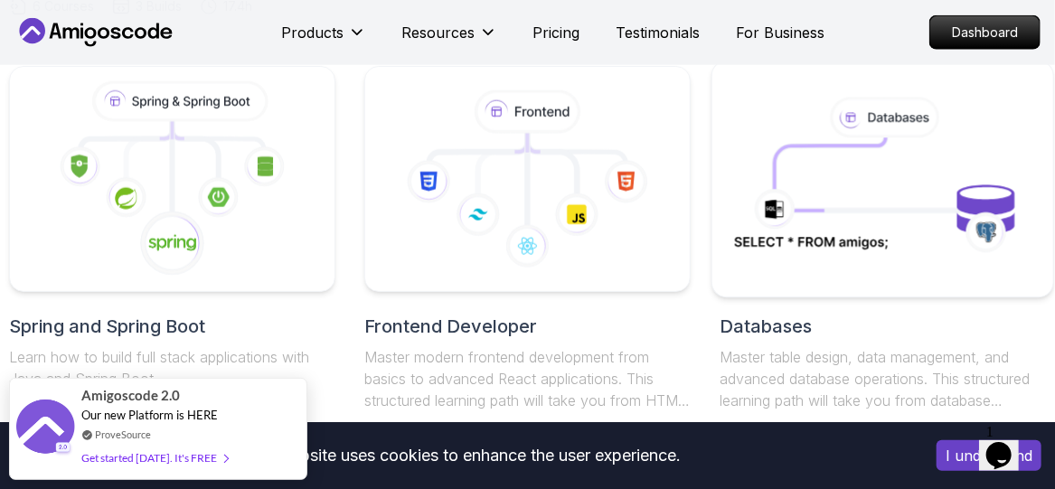
click at [839, 214] on icon at bounding box center [883, 179] width 311 height 167
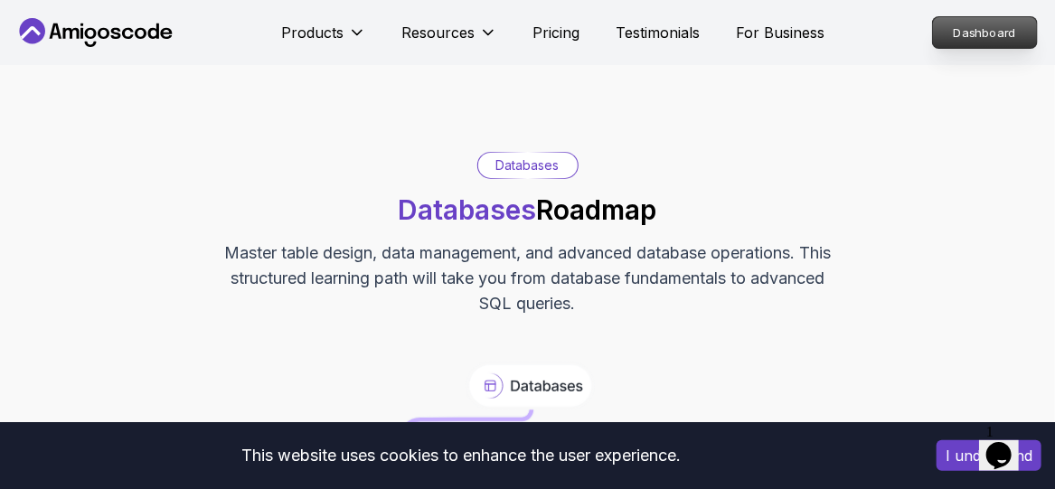
click at [982, 24] on p "Dashboard" at bounding box center [985, 32] width 104 height 31
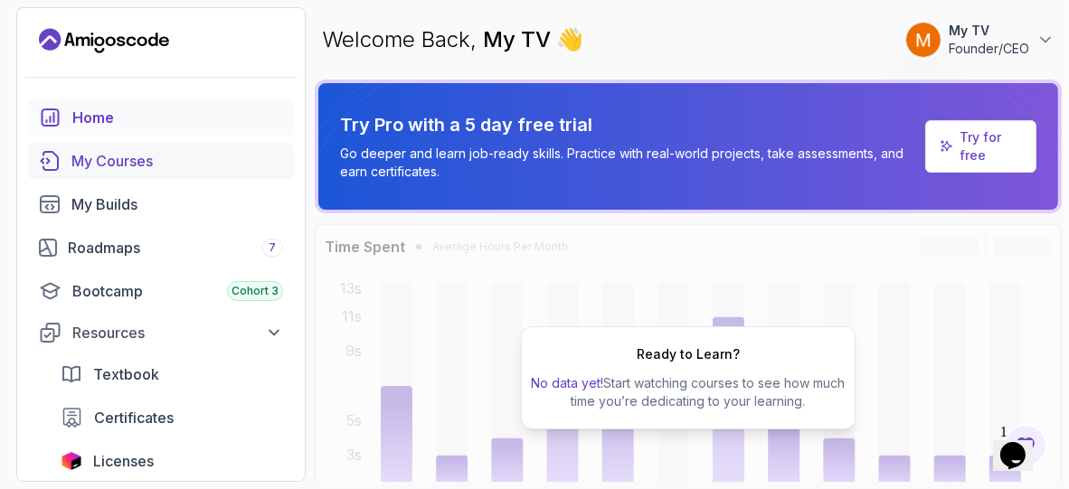
click at [118, 145] on link "My Courses" at bounding box center [161, 161] width 266 height 36
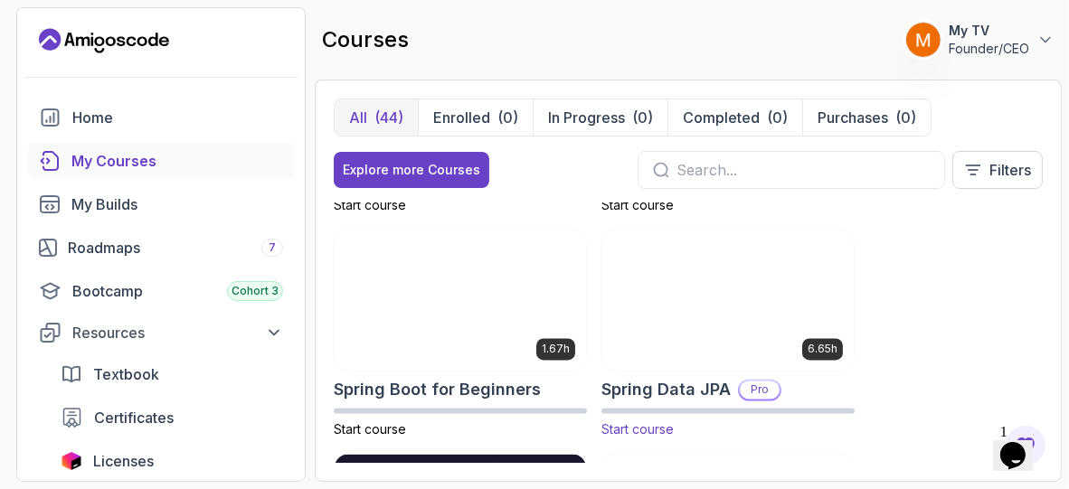
scroll to position [4020, 0]
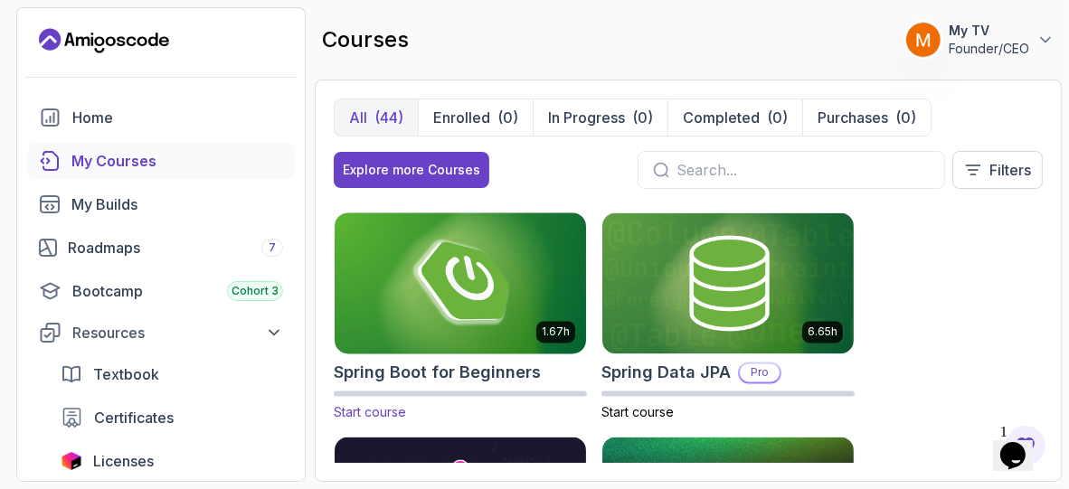
click at [493, 291] on img at bounding box center [460, 282] width 264 height 147
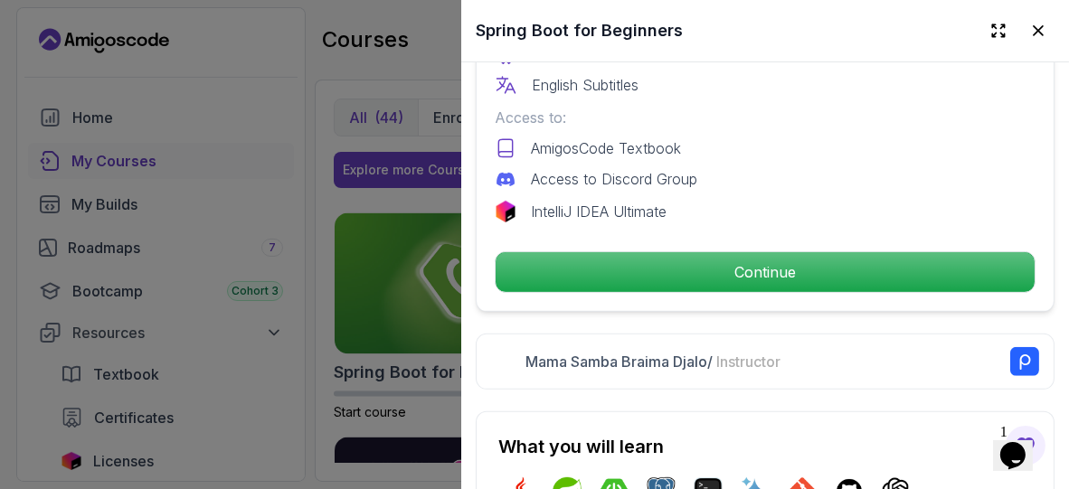
scroll to position [626, 0]
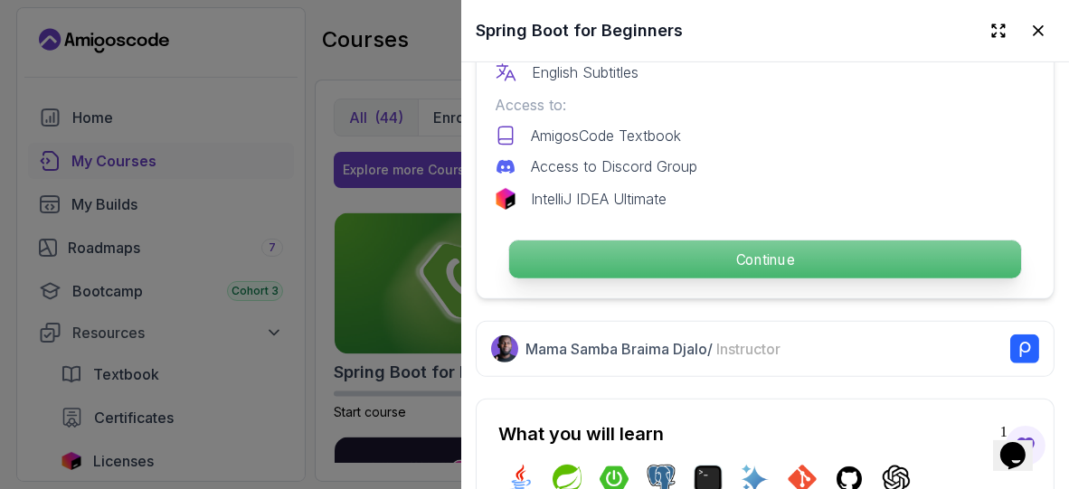
click at [748, 241] on p "Continue" at bounding box center [765, 259] width 512 height 38
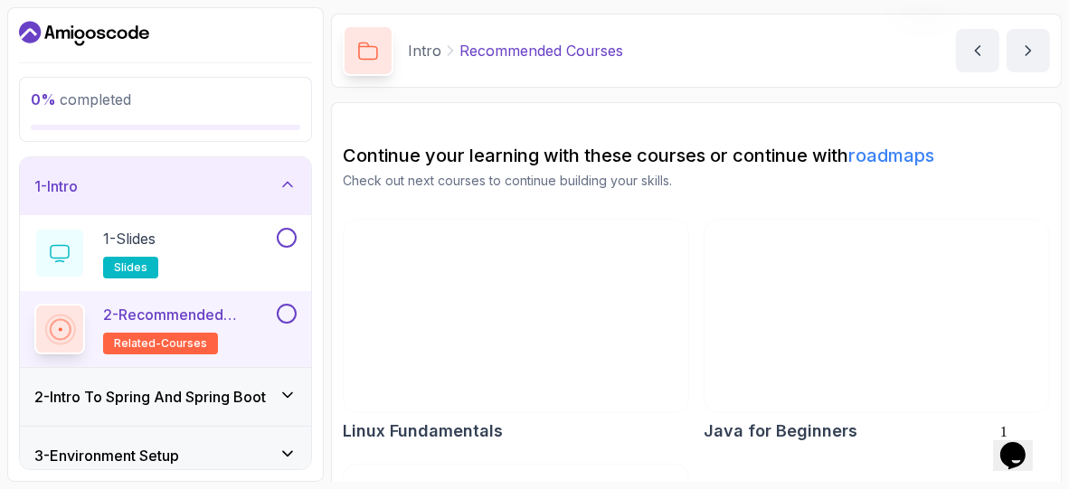
scroll to position [58, 0]
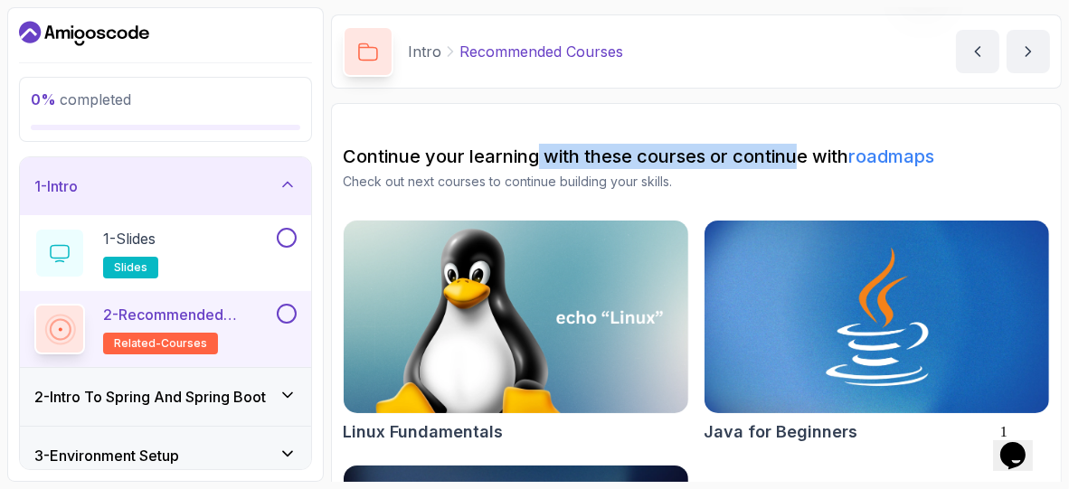
drag, startPoint x: 535, startPoint y: 166, endPoint x: 804, endPoint y: 156, distance: 268.7
click at [804, 156] on h2 "Continue your learning with these courses or continue with roadmaps" at bounding box center [696, 156] width 707 height 25
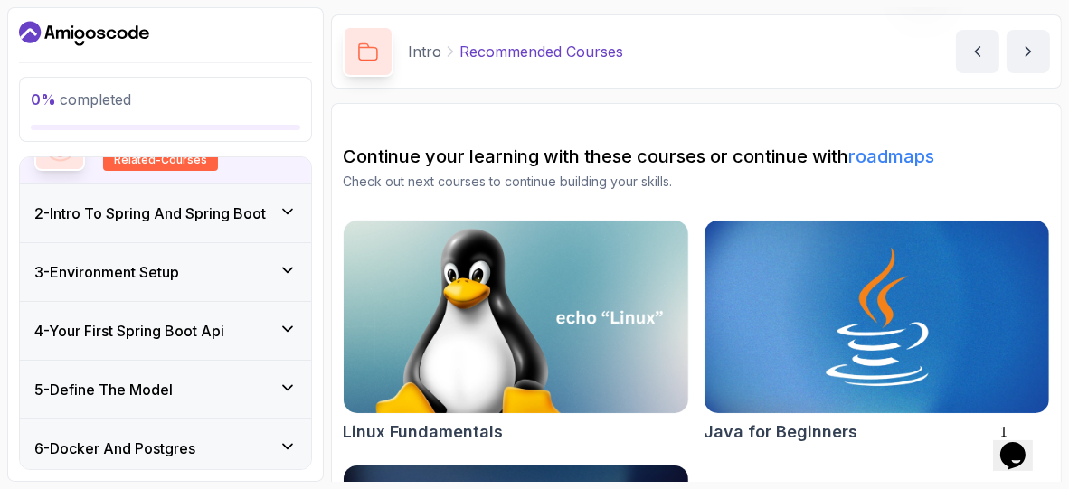
click at [191, 279] on div "3 - Environment Setup" at bounding box center [165, 272] width 262 height 22
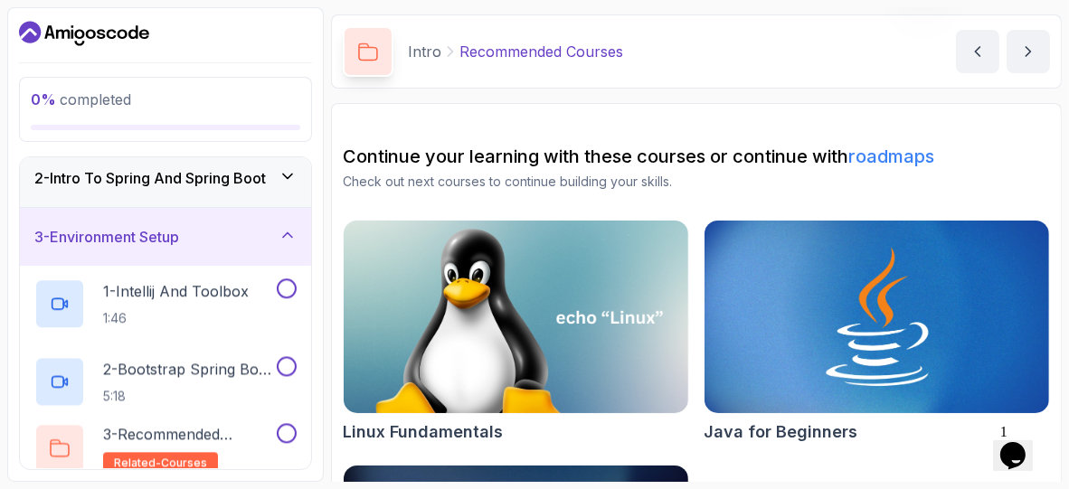
scroll to position [60, 0]
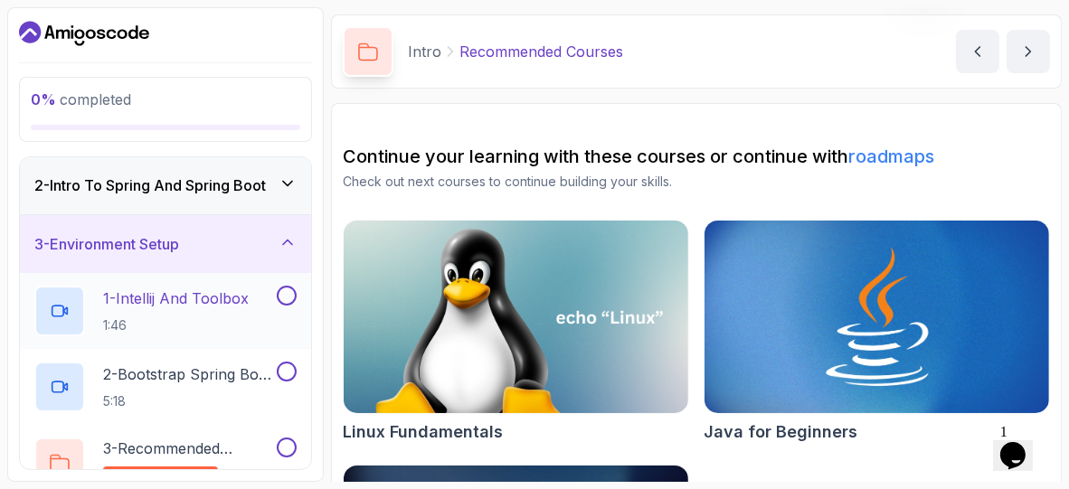
click at [183, 310] on h2 "1 - Intellij And Toolbox 1:46" at bounding box center [176, 310] width 146 height 47
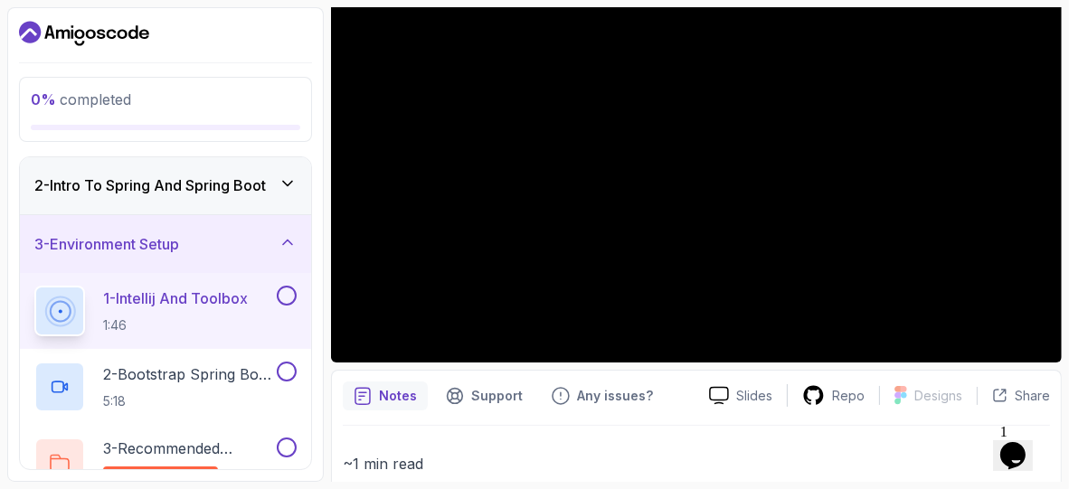
scroll to position [214, 0]
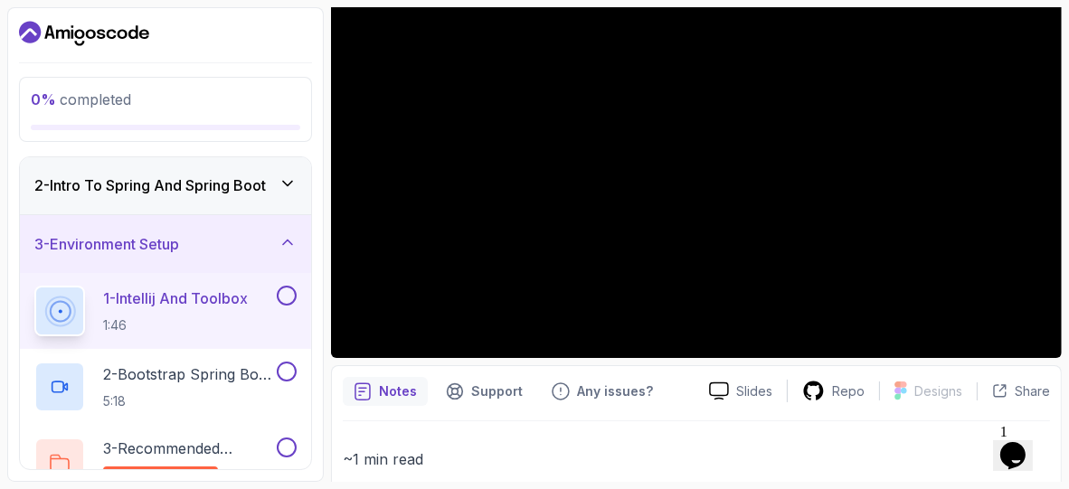
click at [755, 170] on div at bounding box center [696, 152] width 731 height 411
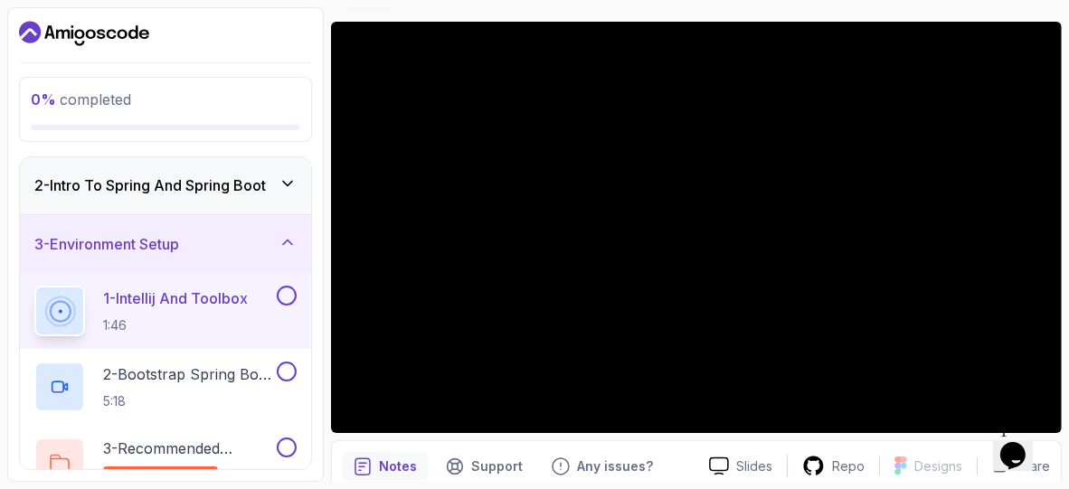
scroll to position [121, 0]
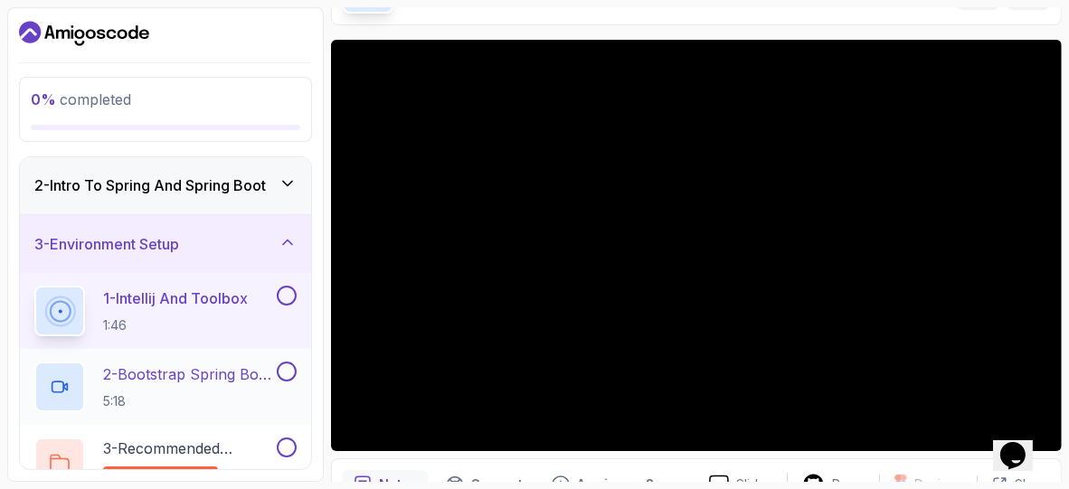
click at [221, 392] on p "5:18" at bounding box center [188, 401] width 170 height 18
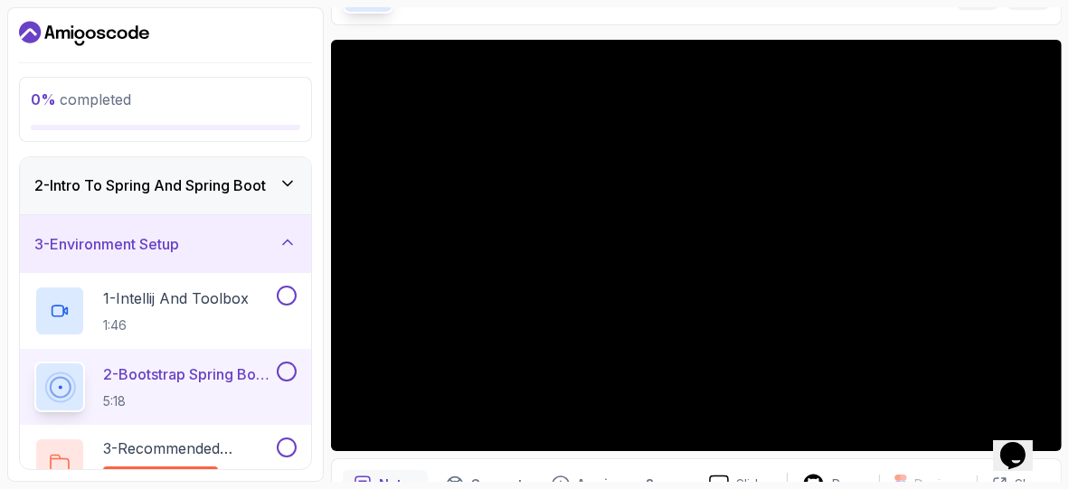
click at [1013, 441] on icon "$i18n('chat', 'chat_widget')" at bounding box center [1011, 454] width 25 height 27
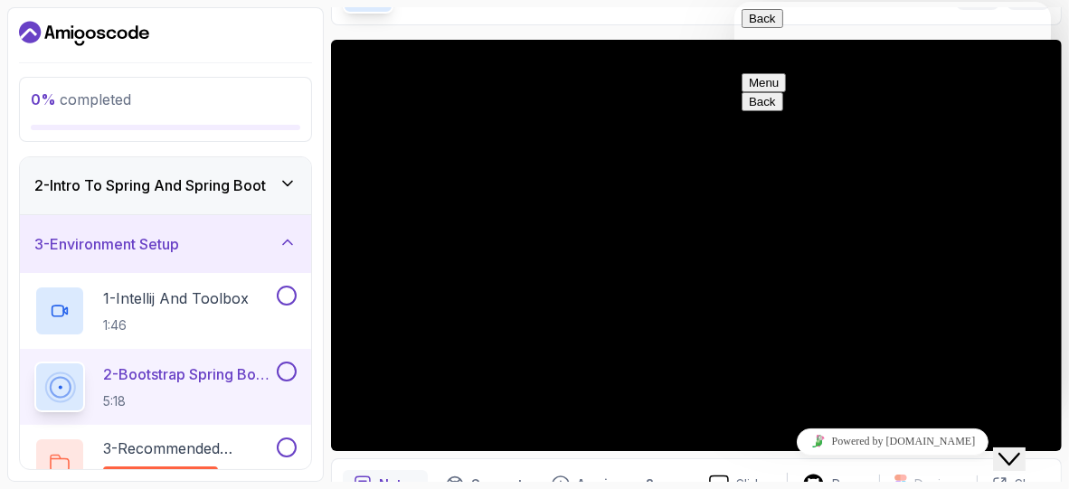
click at [1019, 448] on icon "Close Chat This icon closes the chat window." at bounding box center [1008, 459] width 22 height 22
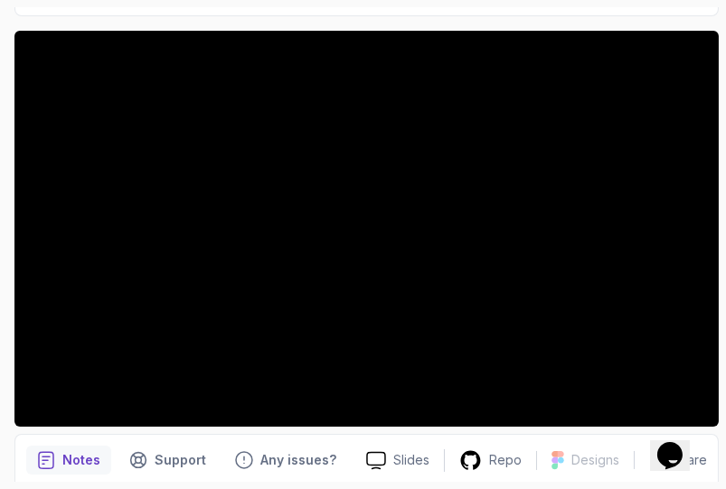
scroll to position [237, 0]
